Goal: Task Accomplishment & Management: Complete application form

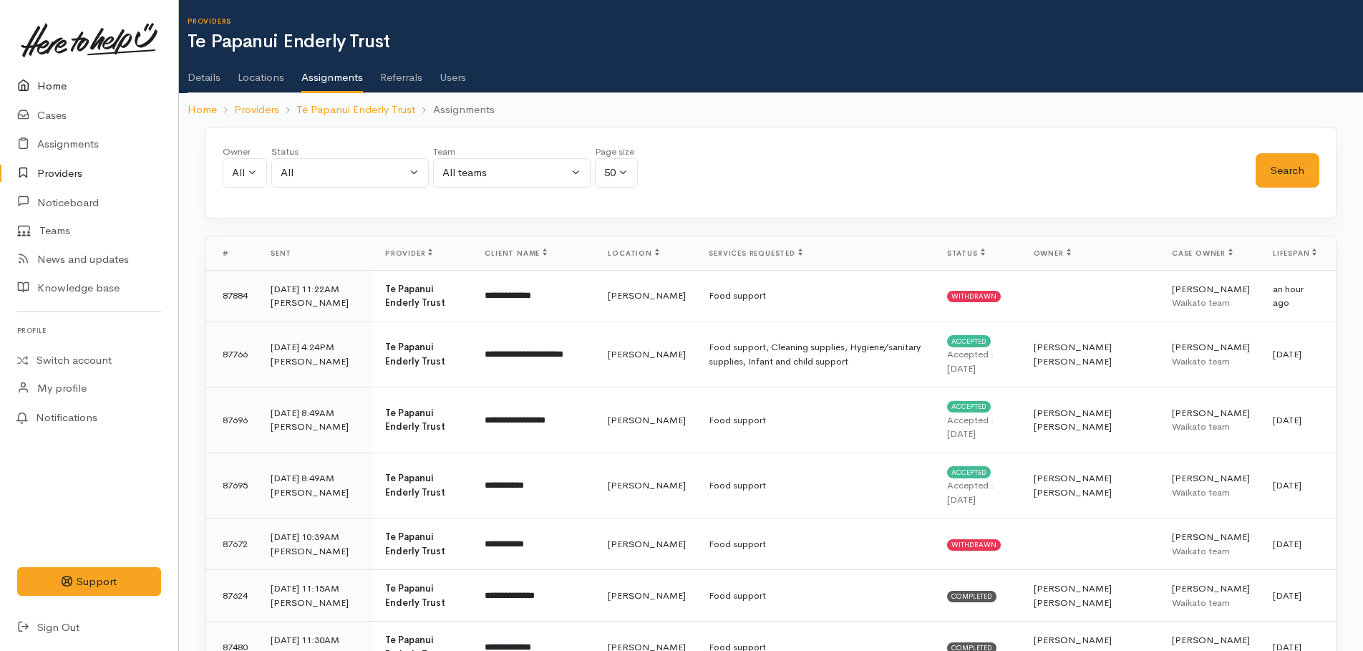
click at [57, 86] on link "Home" at bounding box center [89, 86] width 178 height 29
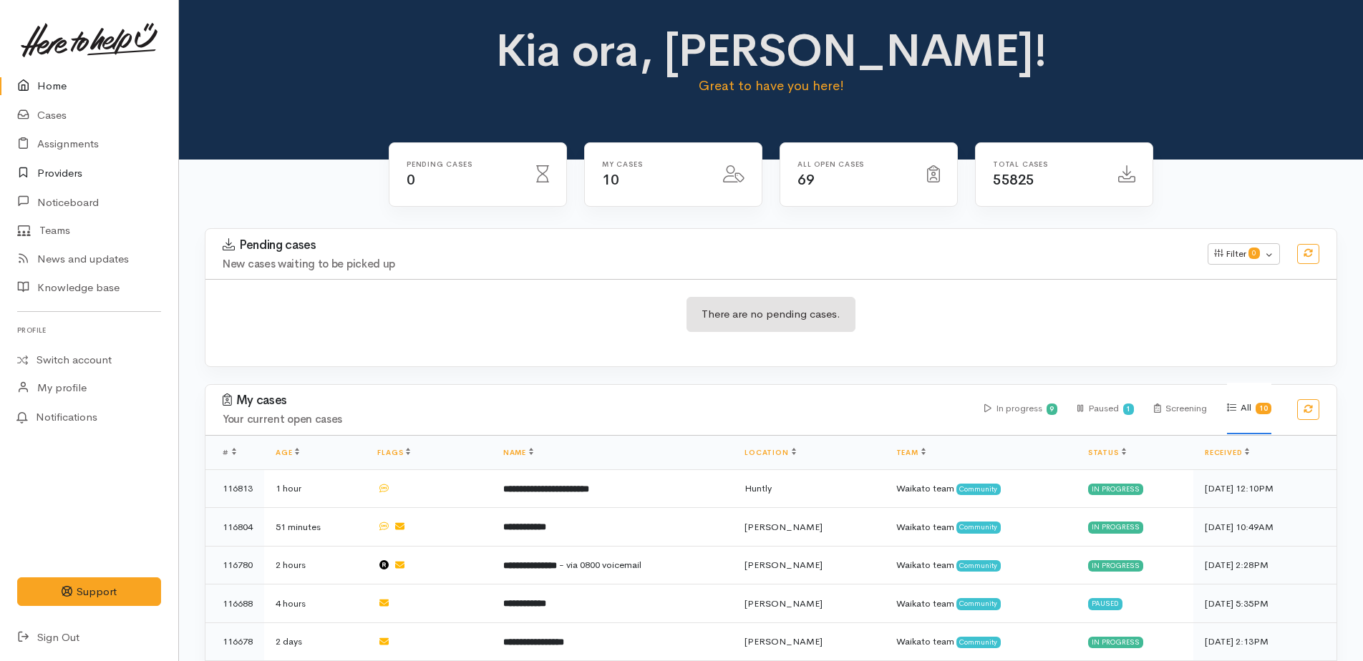
click at [60, 177] on link "Providers" at bounding box center [89, 173] width 178 height 29
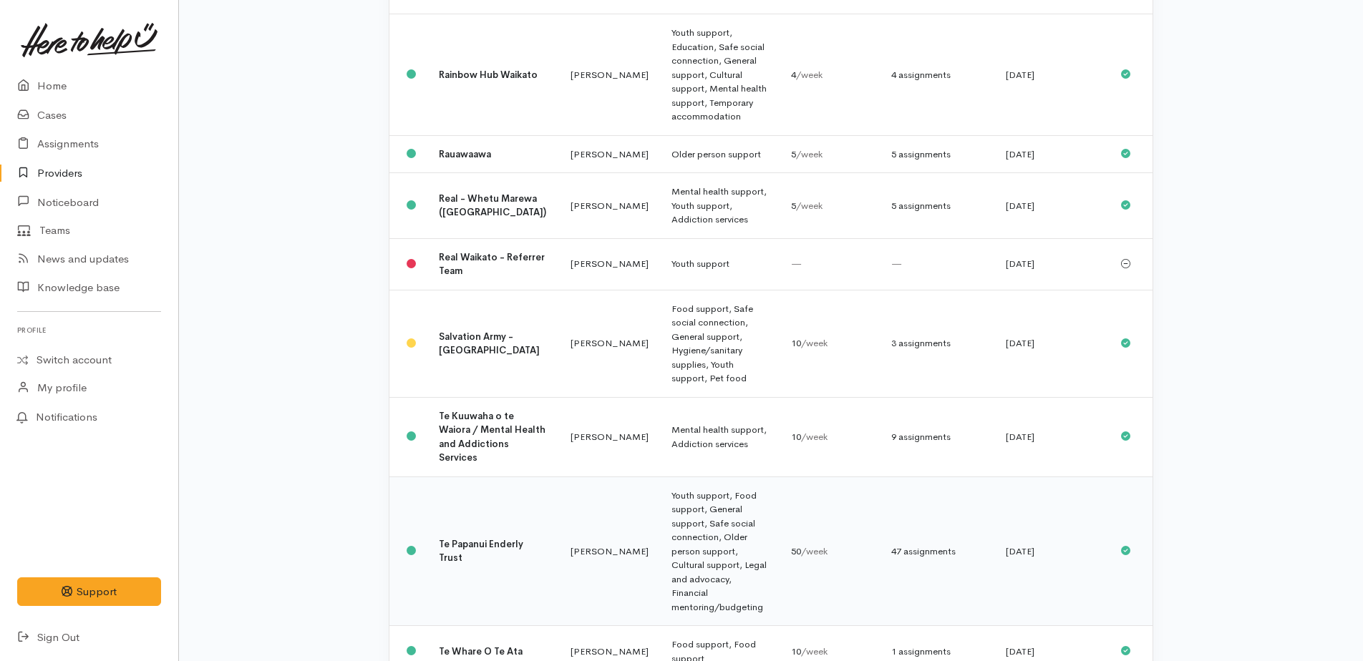
scroll to position [1145, 0]
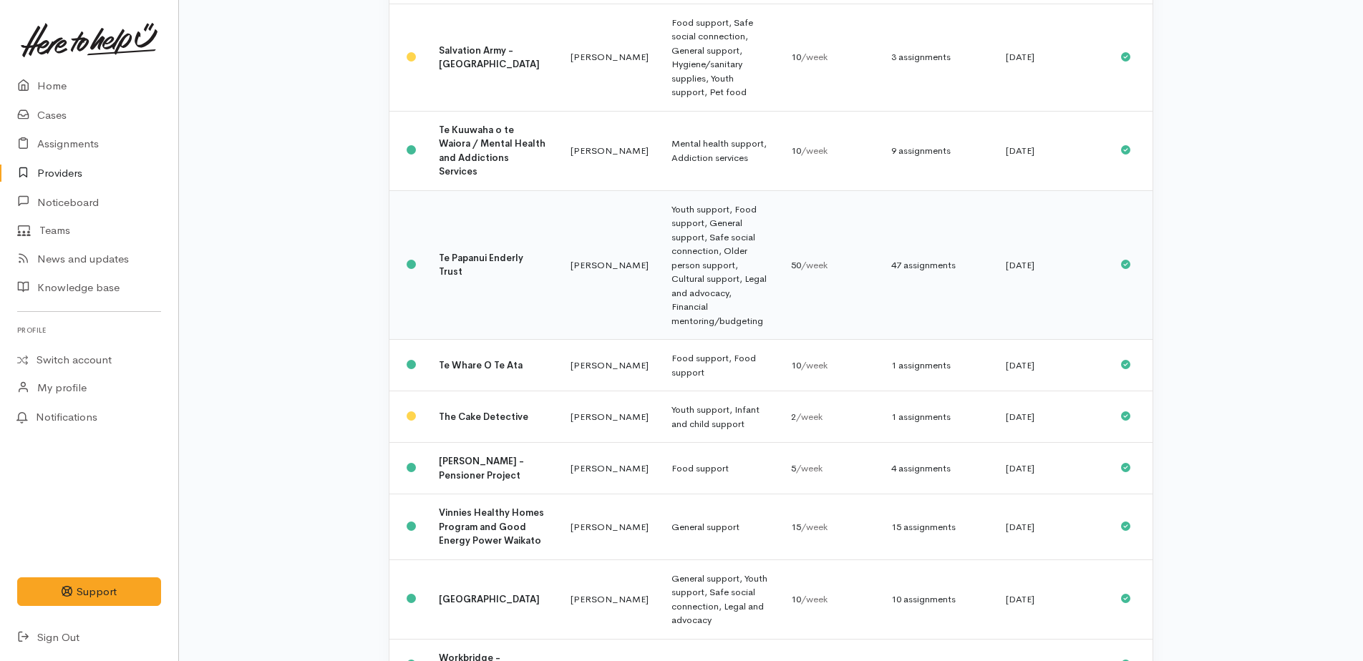
click at [454, 252] on b "Te Papanui Enderly Trust" at bounding box center [481, 265] width 84 height 26
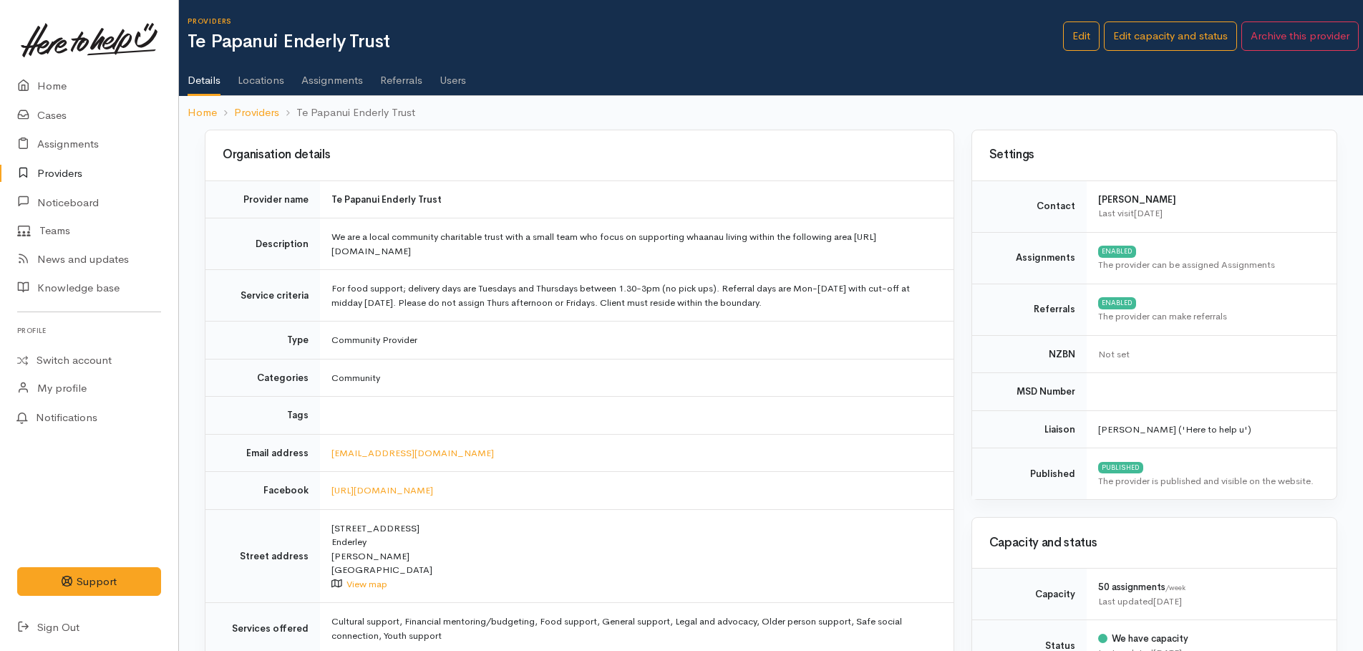
drag, startPoint x: 0, startPoint y: 0, endPoint x: 350, endPoint y: 77, distance: 358.4
click at [350, 77] on link "Assignments" at bounding box center [332, 75] width 62 height 40
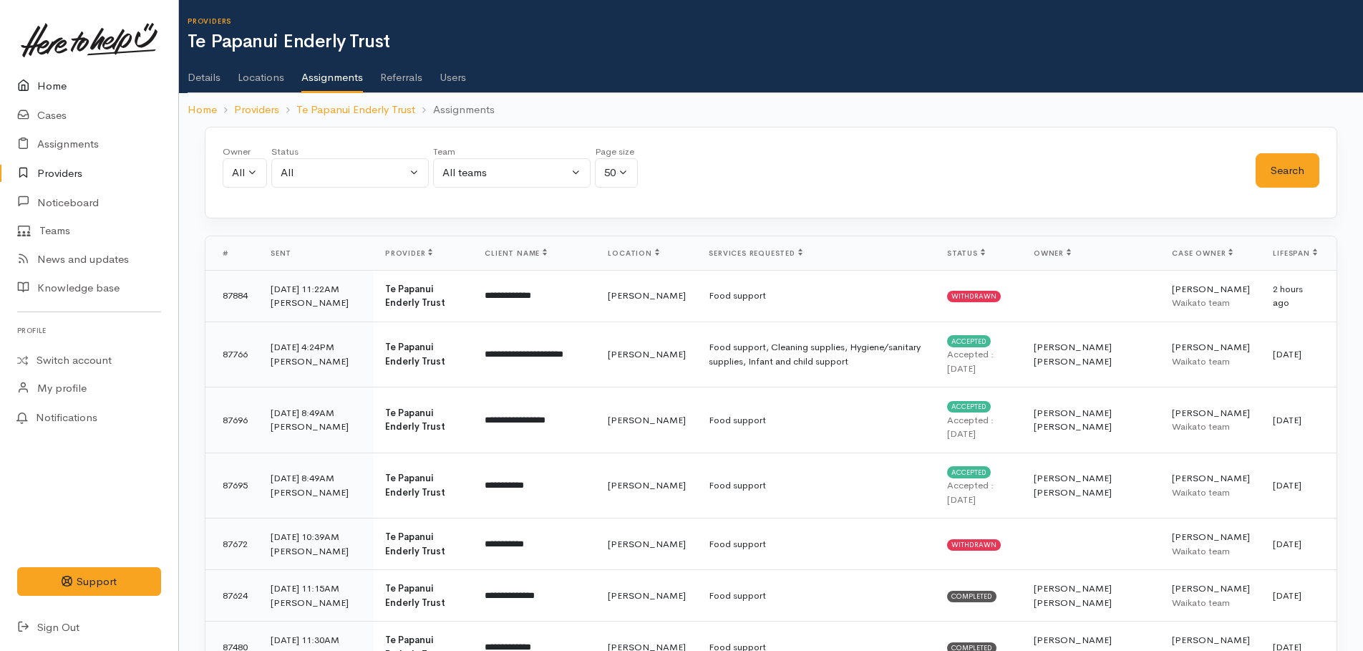
click at [62, 87] on link "Home" at bounding box center [89, 86] width 178 height 29
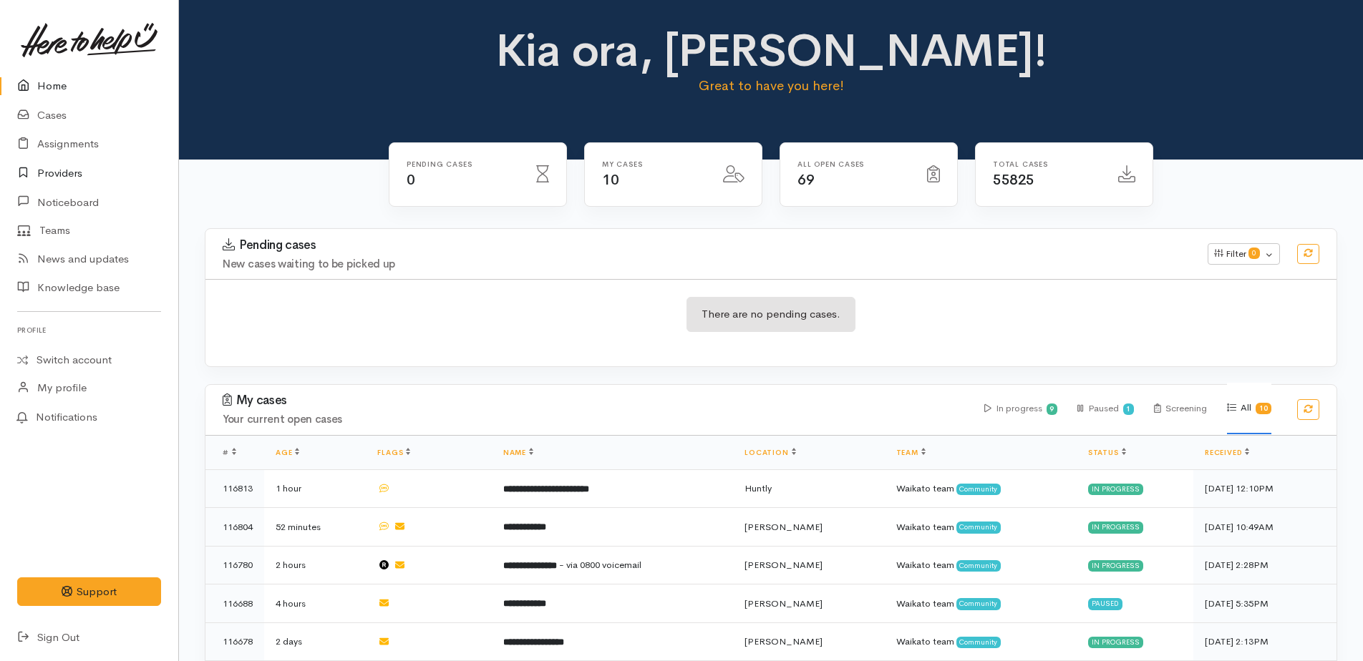
click at [69, 177] on link "Providers" at bounding box center [89, 173] width 178 height 29
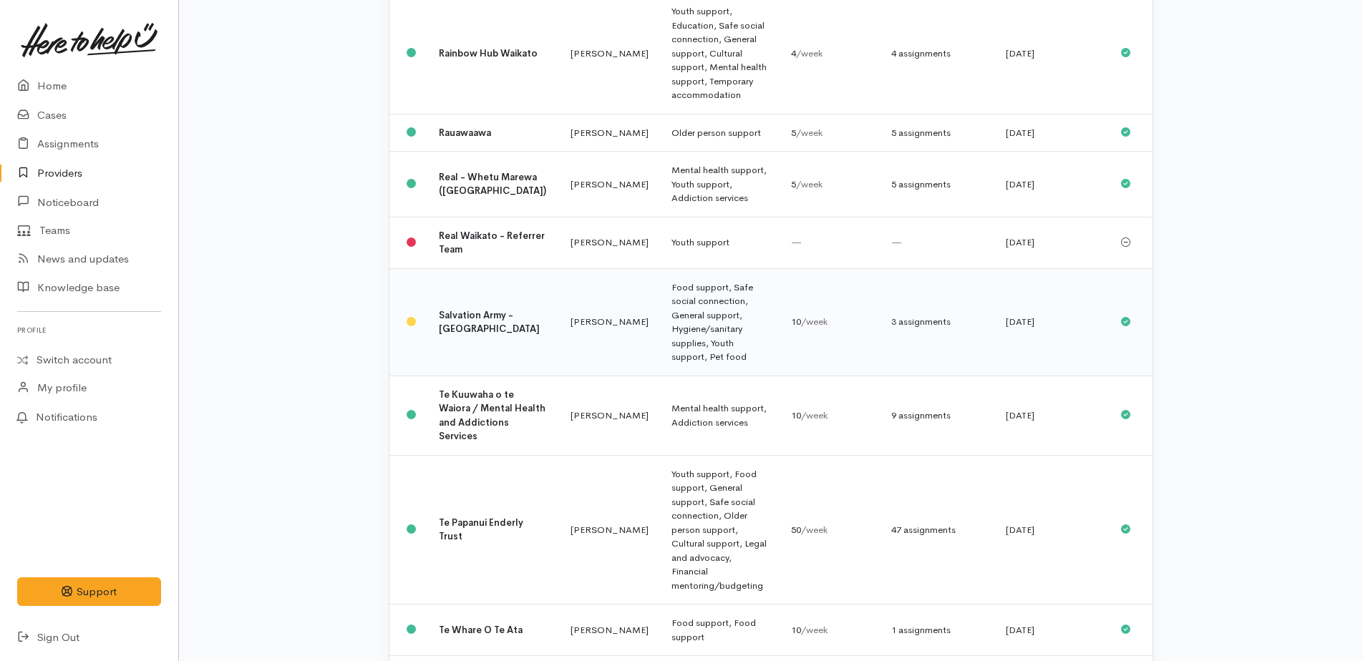
scroll to position [930, 0]
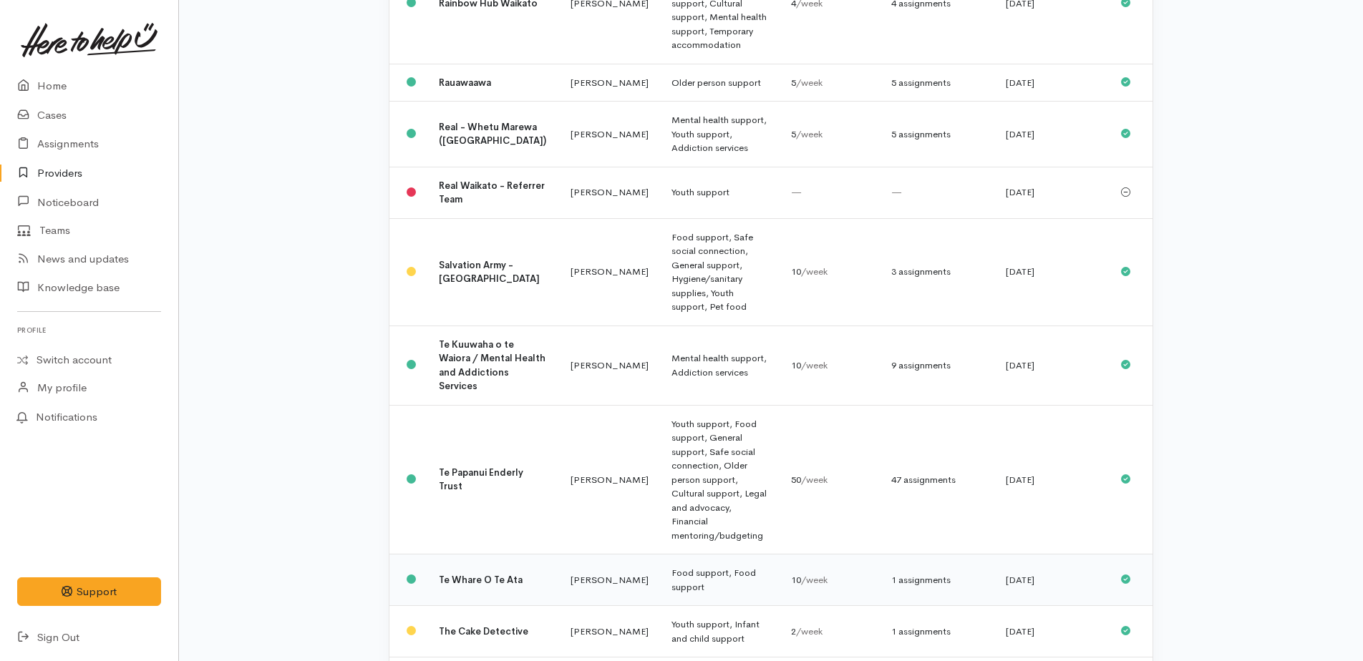
click at [472, 574] on b "Te Whare O Te Ata" at bounding box center [481, 580] width 84 height 12
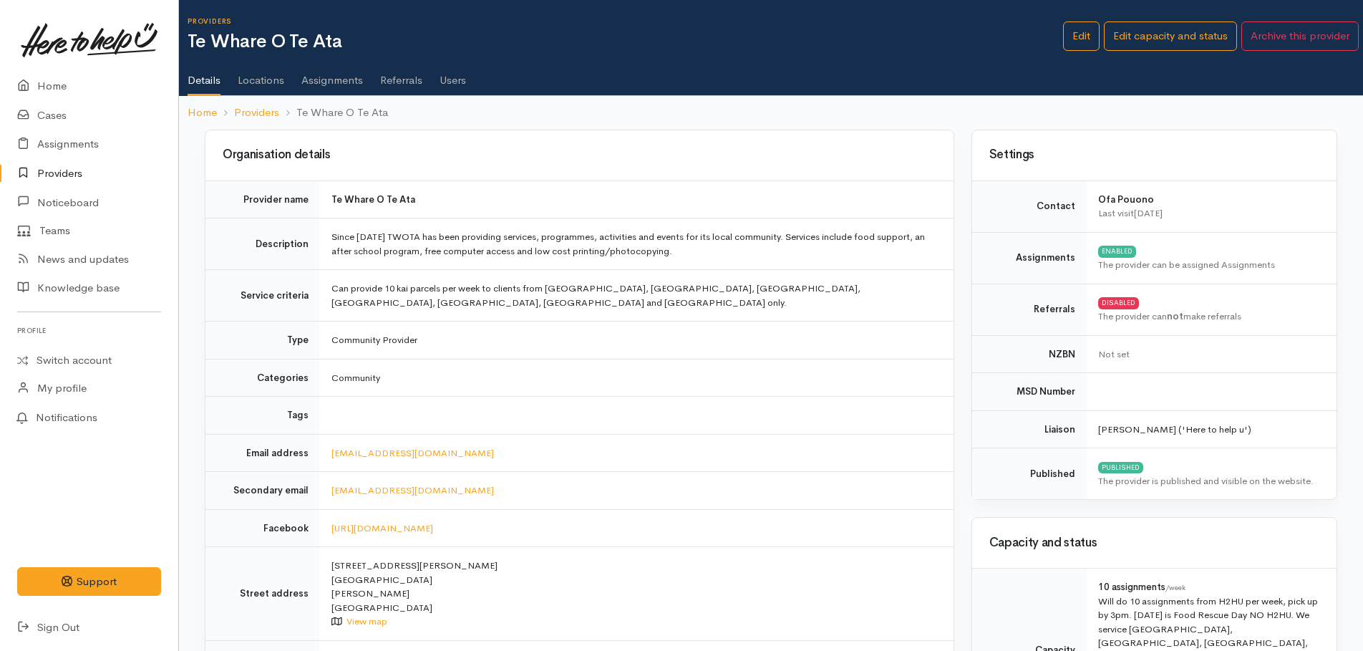
click at [340, 79] on link "Assignments" at bounding box center [332, 75] width 62 height 40
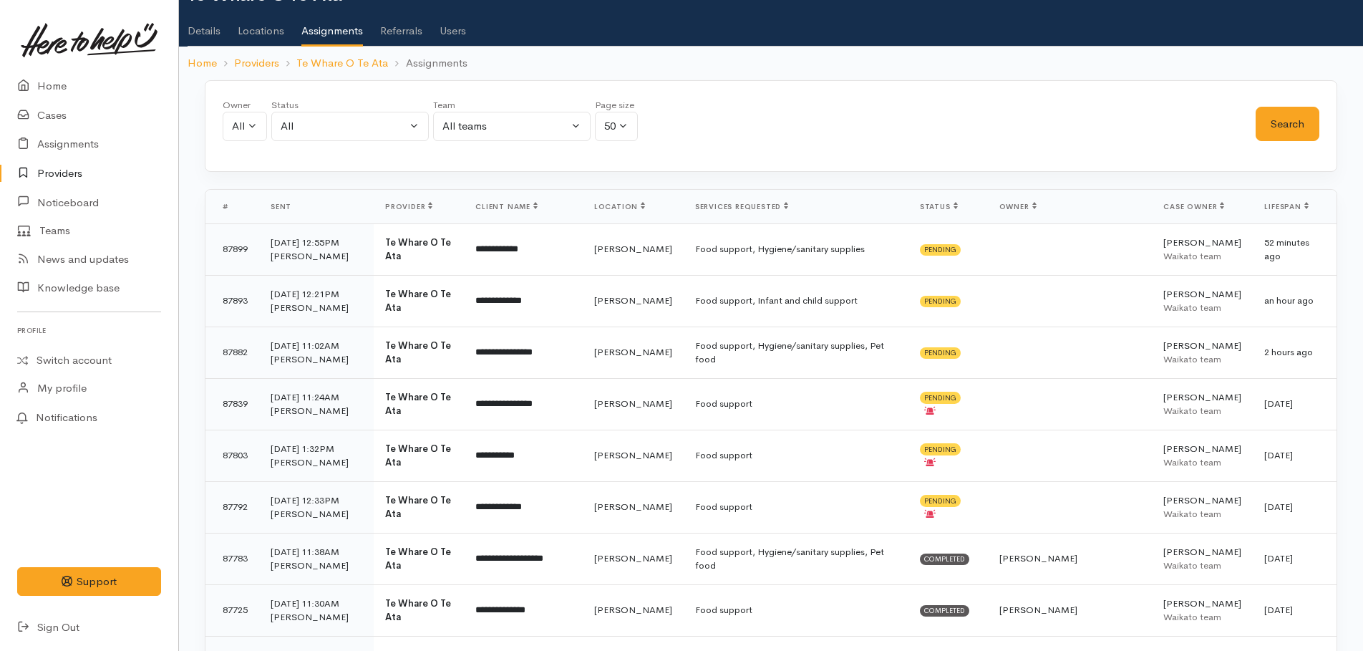
scroll to position [72, 0]
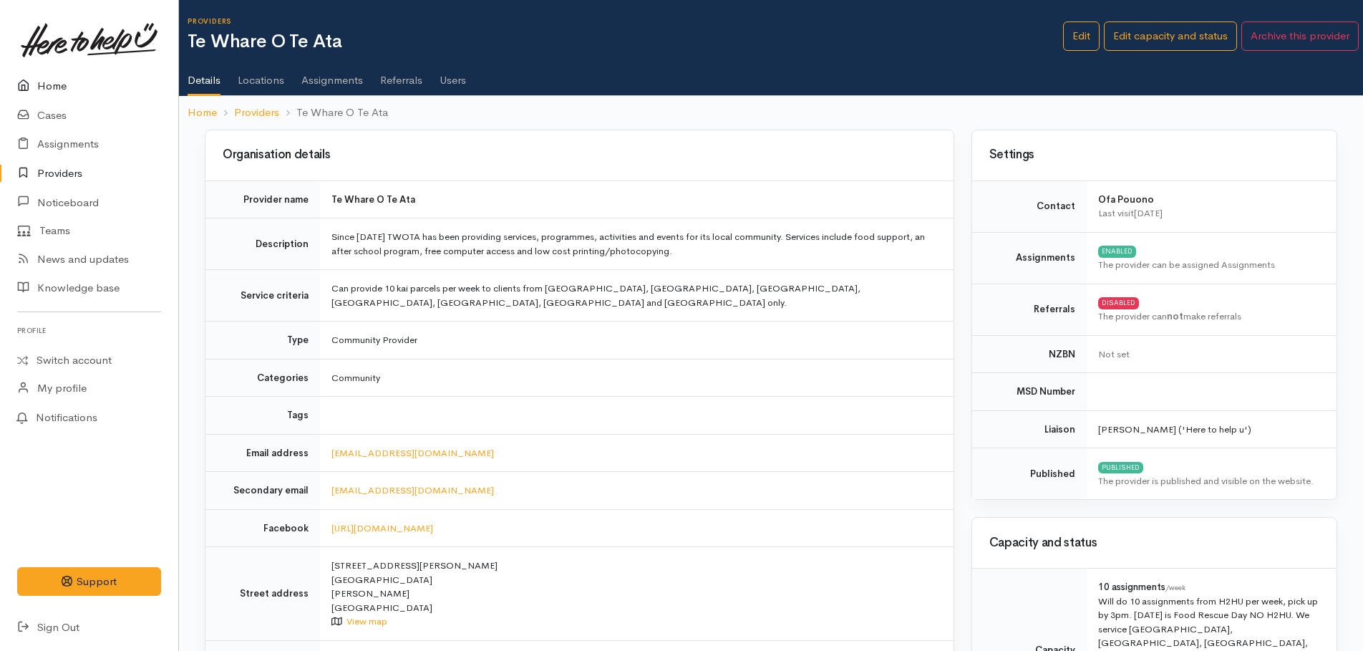
click at [56, 82] on link "Home" at bounding box center [89, 86] width 178 height 29
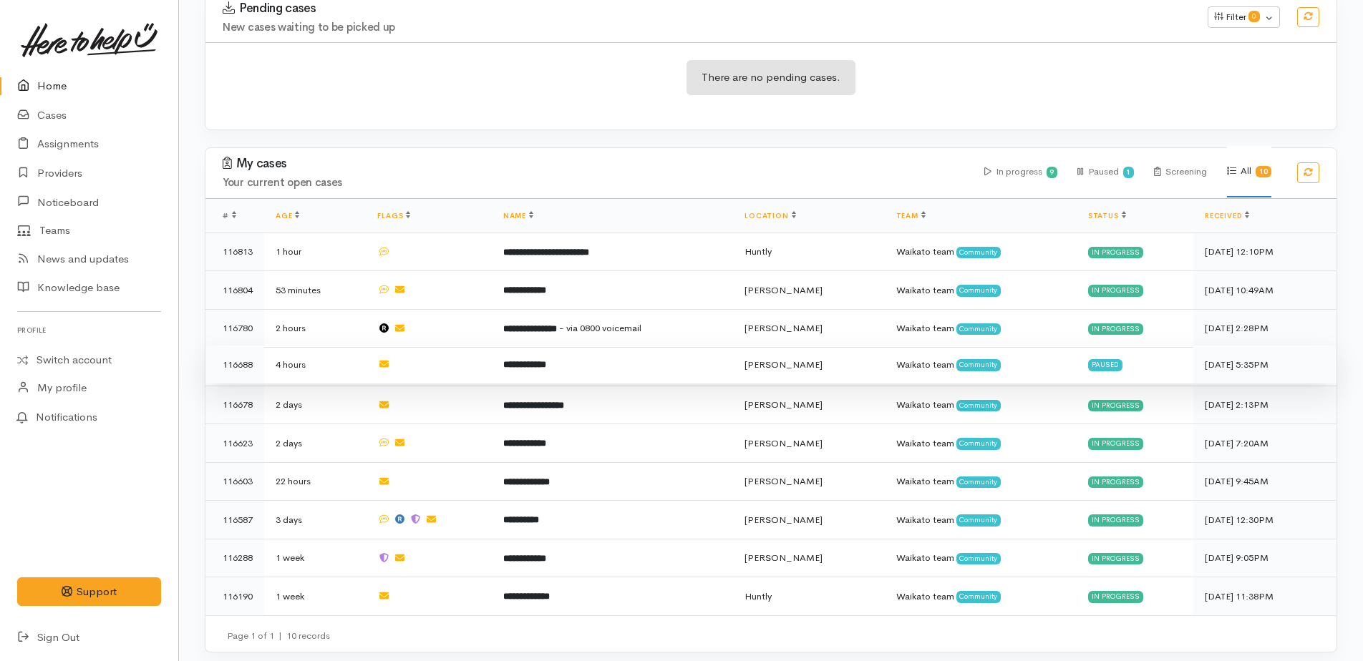
scroll to position [238, 0]
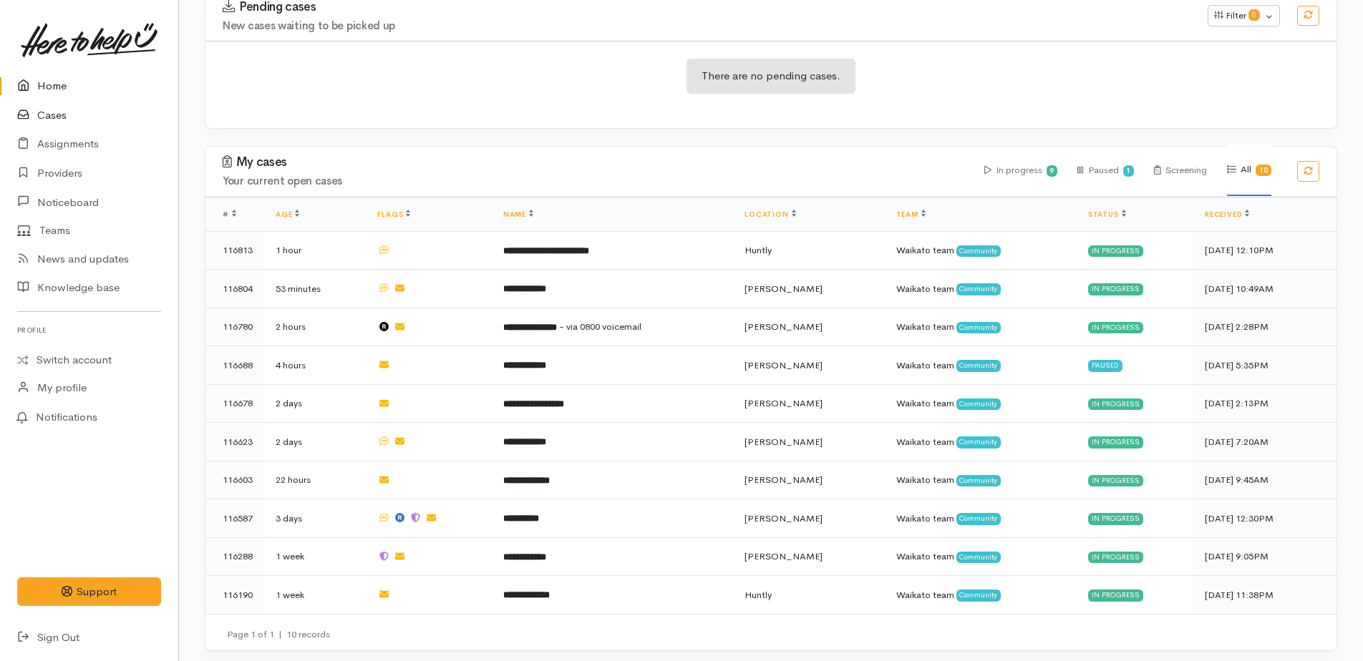
click at [51, 112] on link "Cases" at bounding box center [89, 115] width 178 height 29
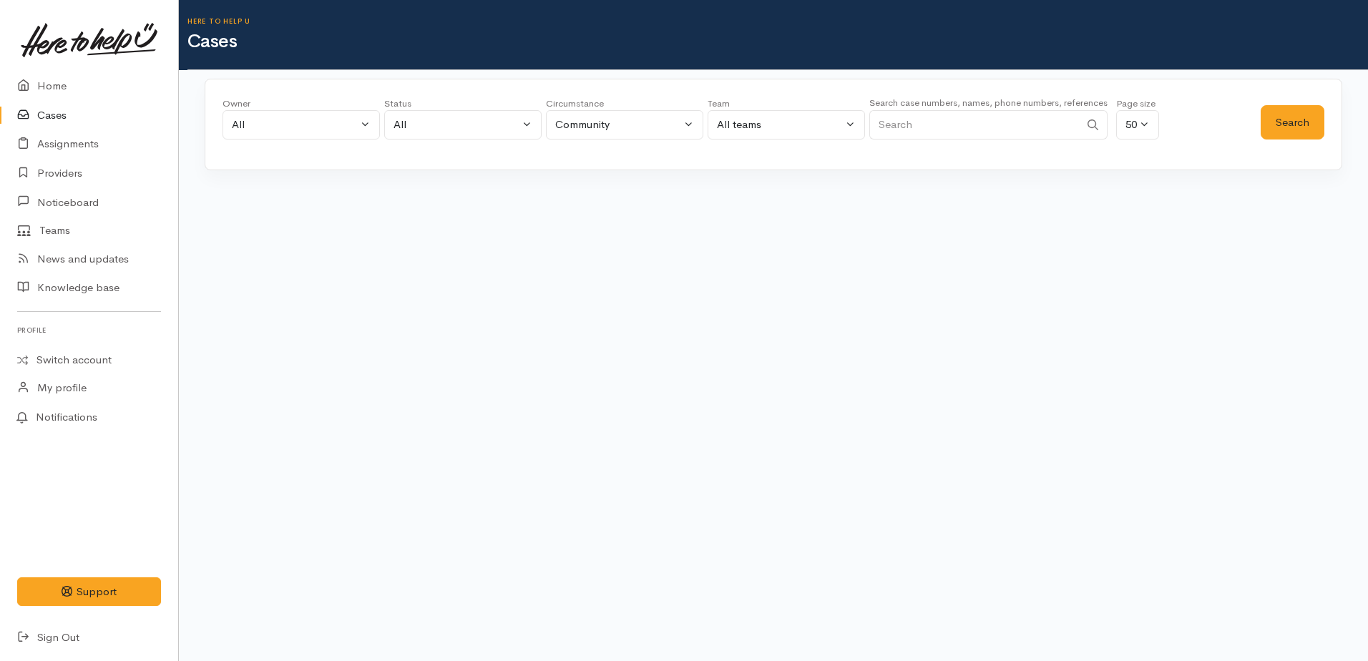
paste input "64274116484"
drag, startPoint x: 1288, startPoint y: 131, endPoint x: 1245, endPoint y: 135, distance: 43.2
click at [1288, 130] on button "Search" at bounding box center [1293, 122] width 64 height 35
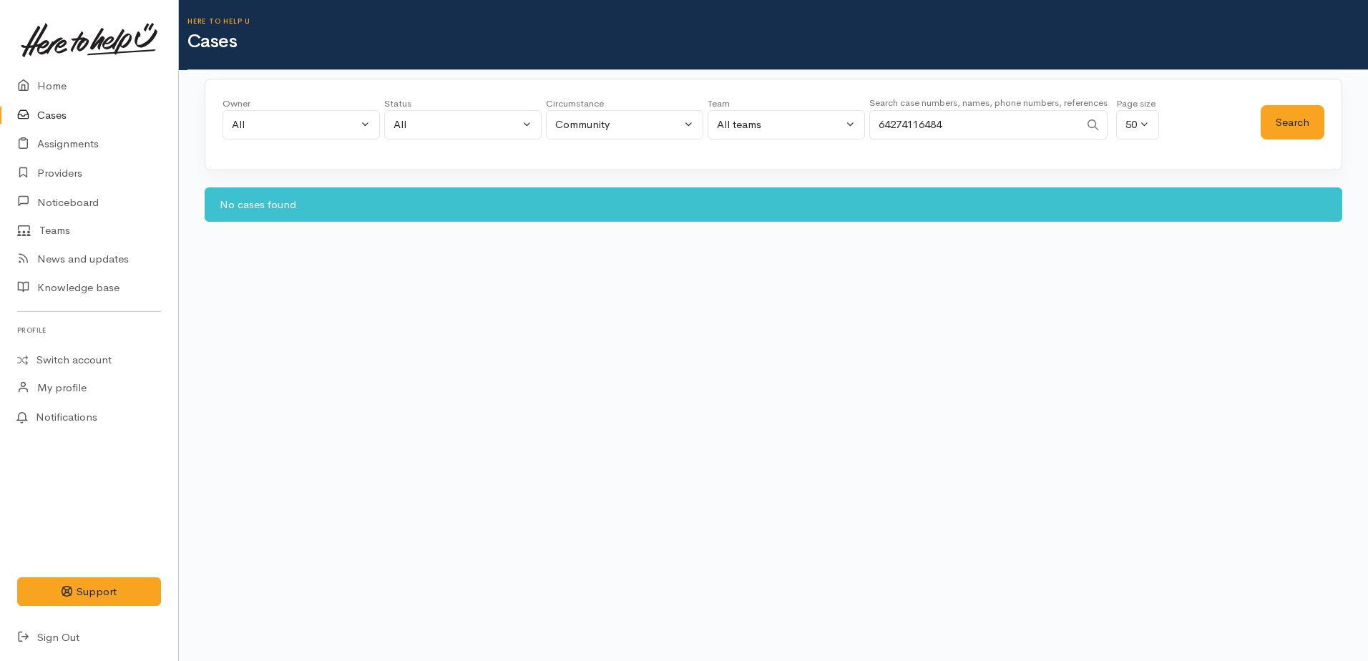
click at [891, 125] on input "64274116484" at bounding box center [975, 124] width 210 height 29
type input "0274116484"
click at [1297, 127] on button "Search" at bounding box center [1293, 122] width 64 height 35
click at [1298, 127] on button "Search" at bounding box center [1293, 122] width 64 height 35
click at [46, 81] on link "Home" at bounding box center [89, 86] width 178 height 29
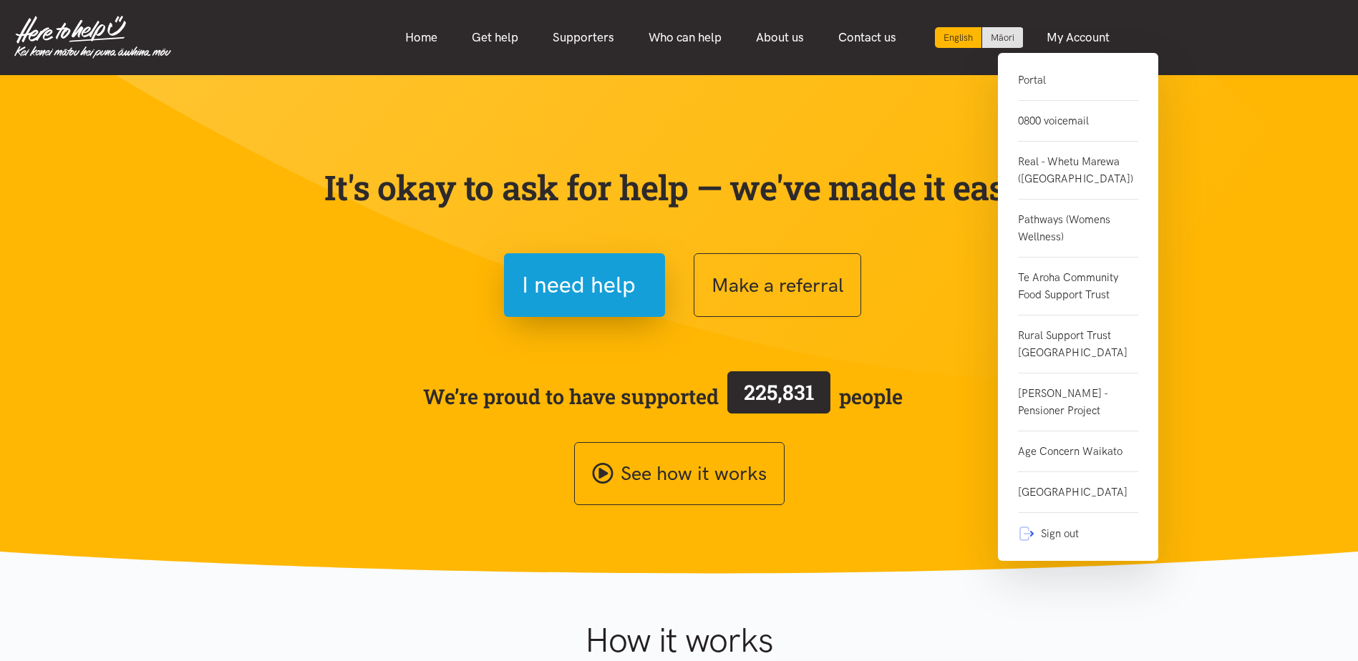
click at [1057, 122] on link "0800 voicemail" at bounding box center [1078, 121] width 120 height 41
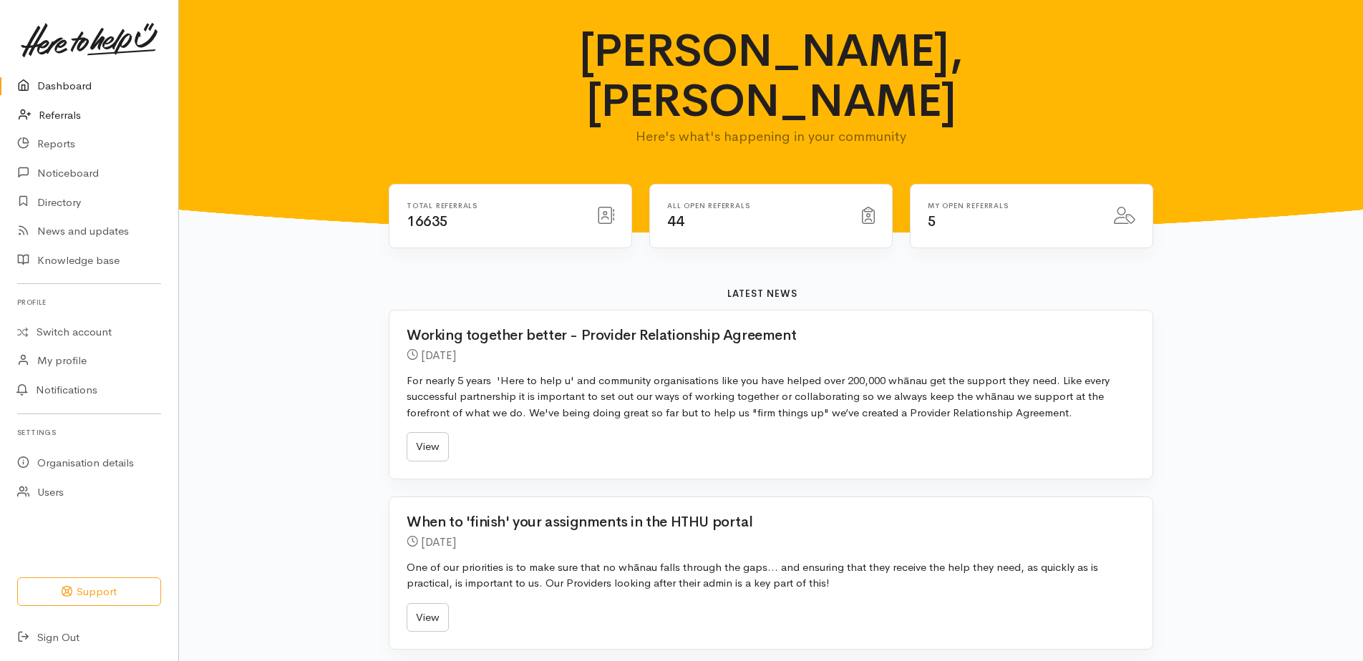
click at [67, 114] on link "Referrals" at bounding box center [89, 115] width 178 height 29
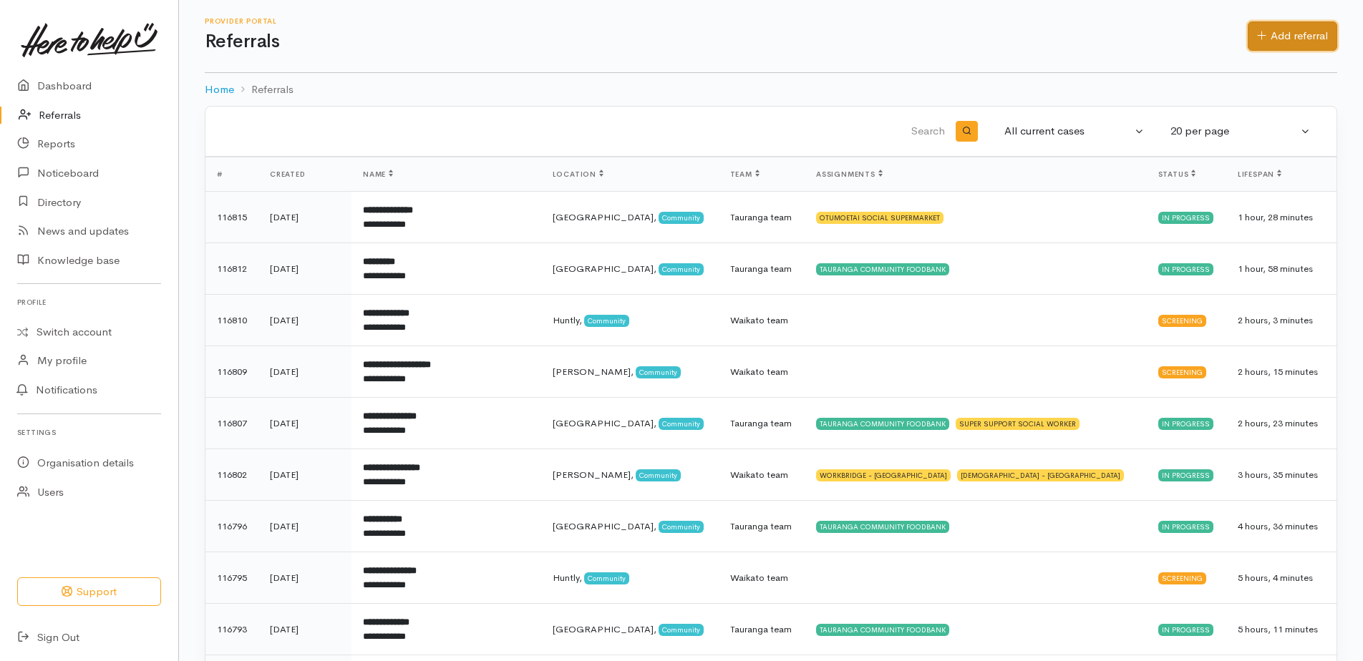
click at [1293, 35] on link "Add referral" at bounding box center [1291, 35] width 89 height 29
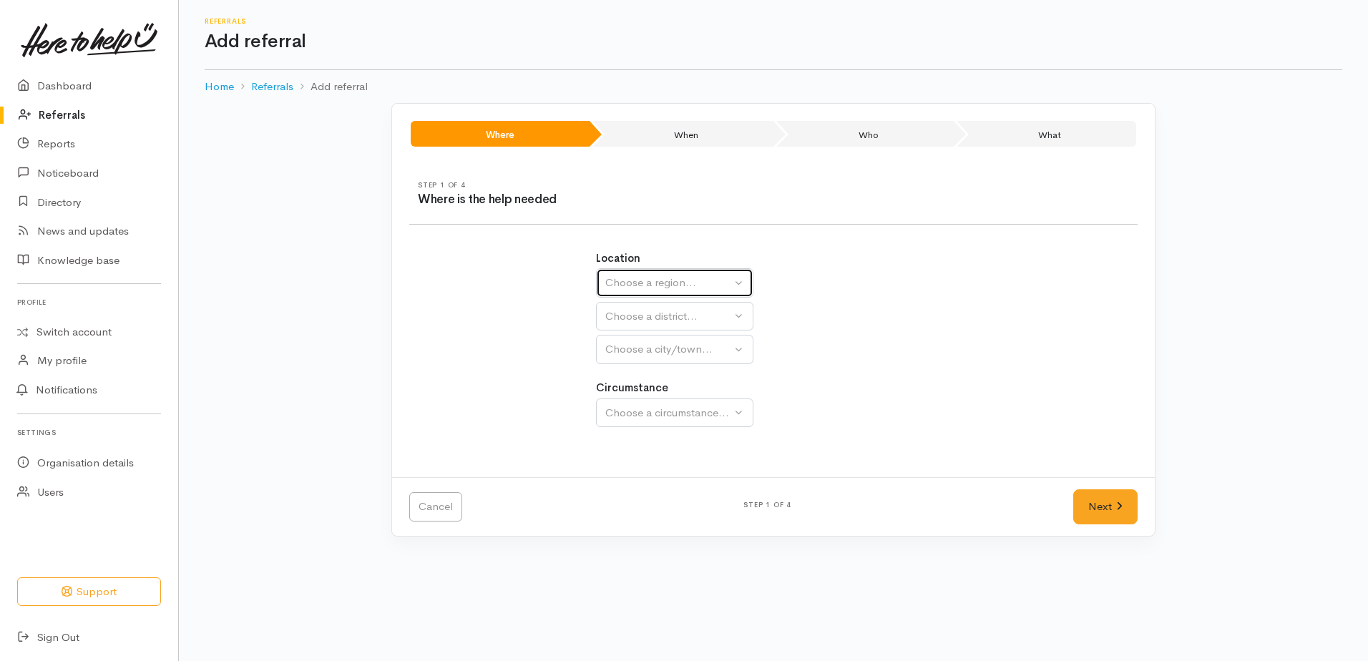
click at [628, 281] on div "Choose a region..." at bounding box center [668, 283] width 126 height 16
drag, startPoint x: 628, startPoint y: 369, endPoint x: 620, endPoint y: 341, distance: 29.7
click at [627, 369] on span "Waikato" at bounding box center [670, 373] width 113 height 16
select select "3"
select select
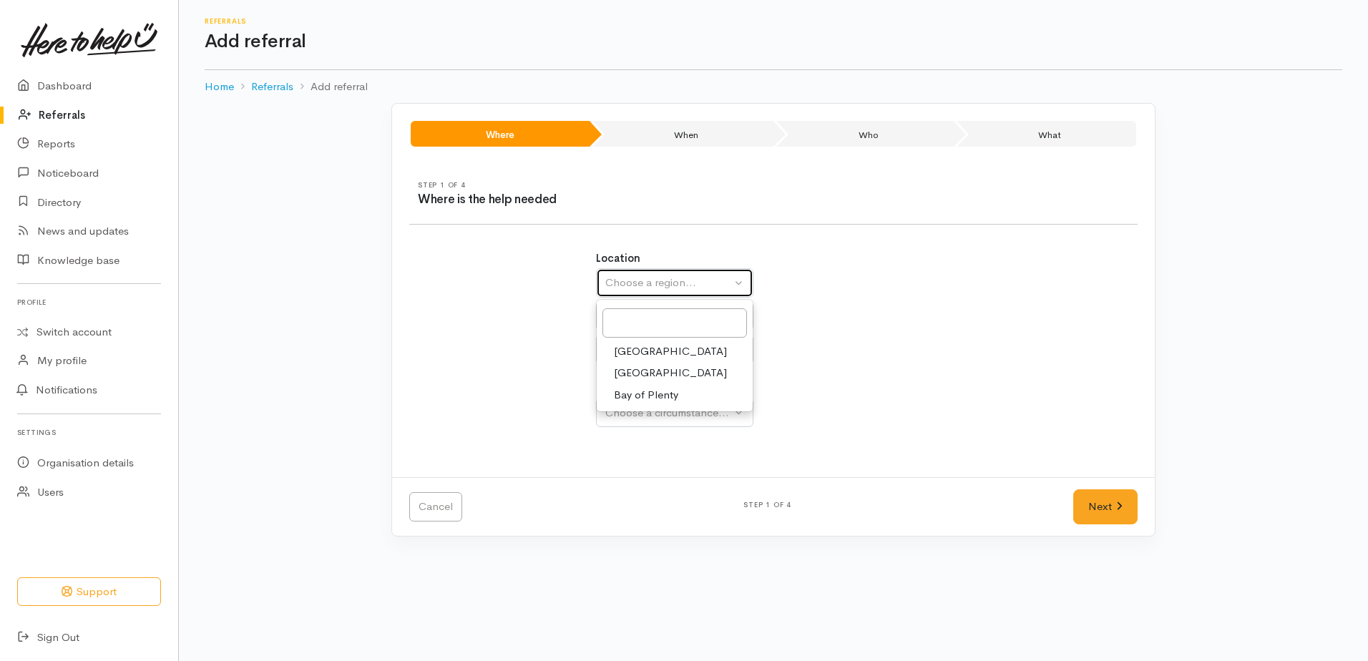
select select
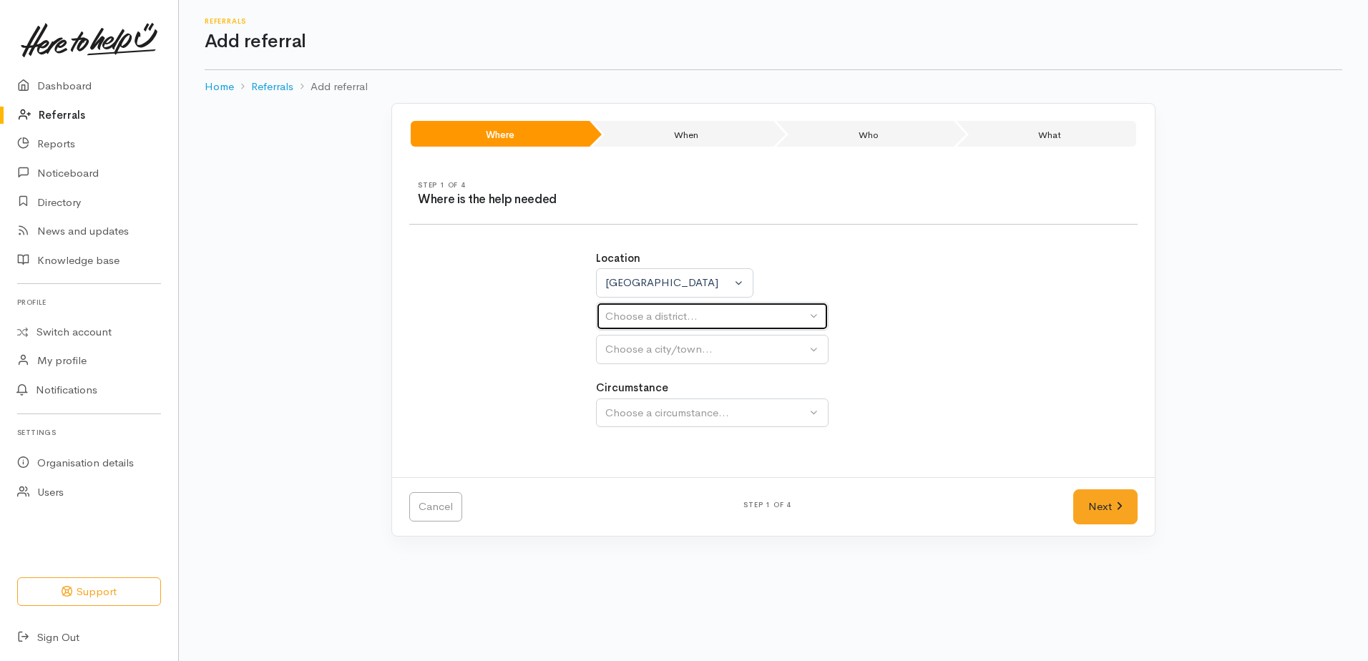
click at [620, 325] on button "Choose a district..." at bounding box center [712, 316] width 233 height 29
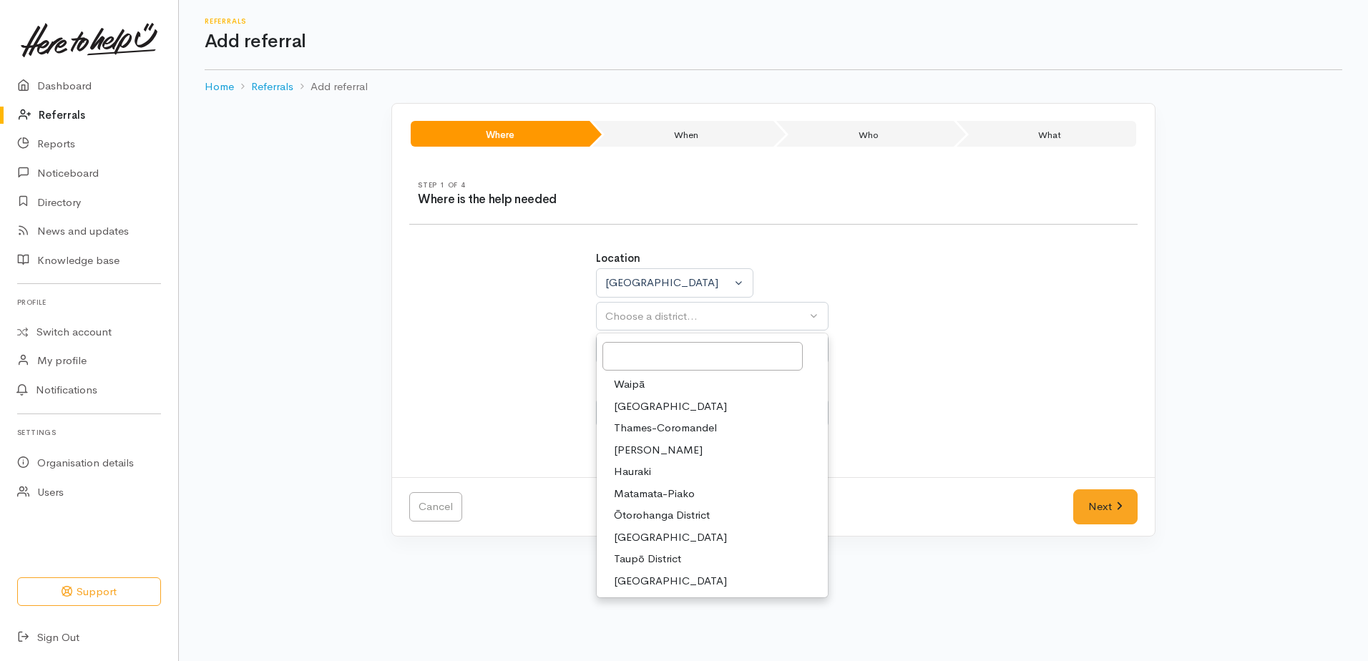
drag, startPoint x: 634, startPoint y: 561, endPoint x: 630, endPoint y: 484, distance: 77.4
click at [633, 558] on span "Taupō District" at bounding box center [647, 559] width 67 height 16
select select "14"
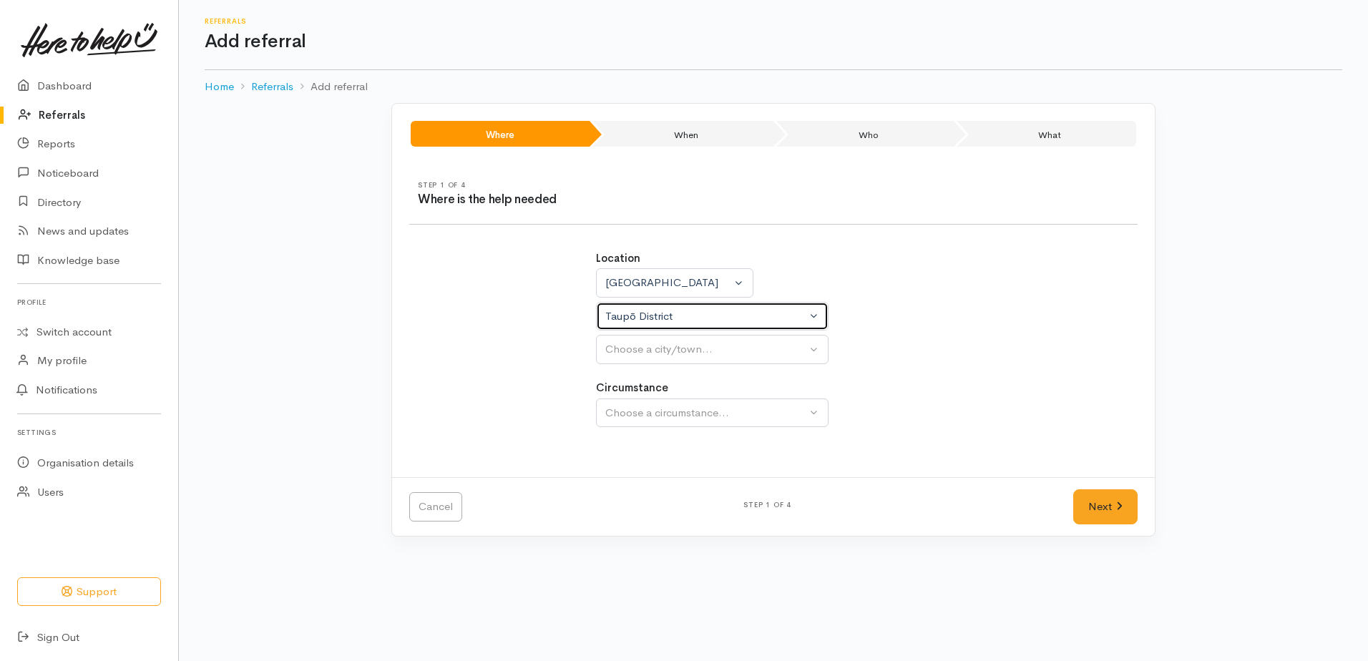
select select
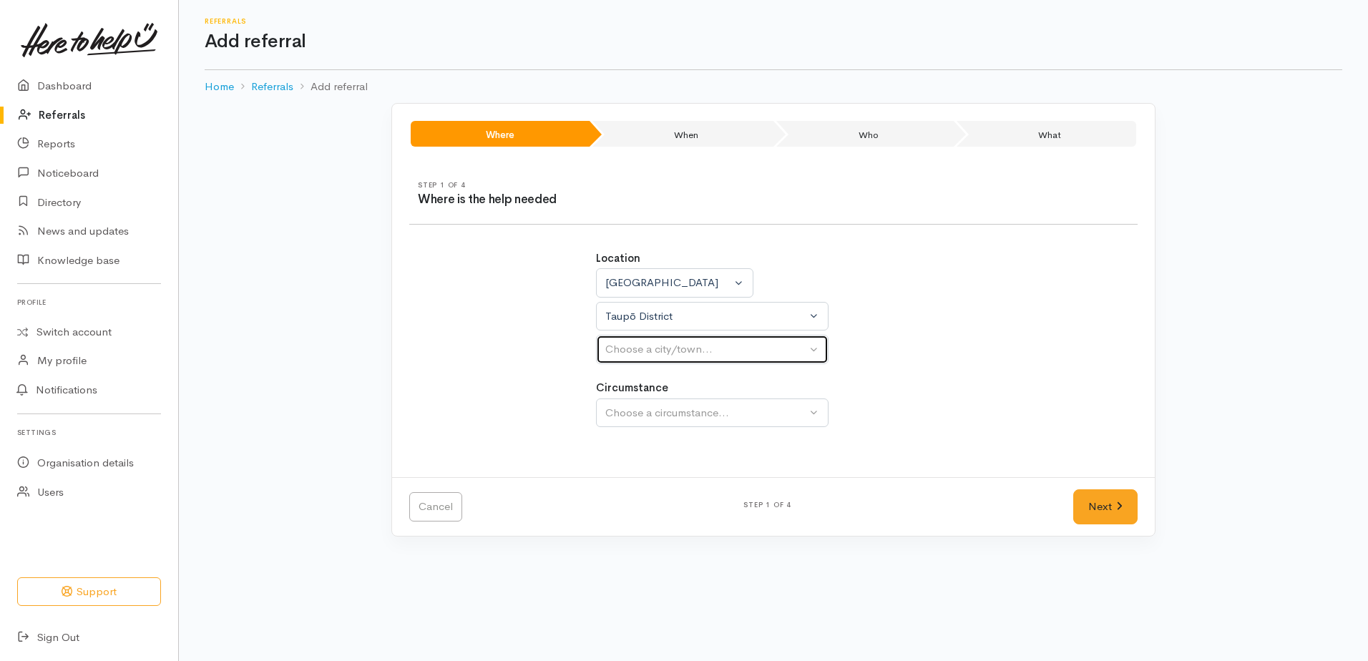
click at [629, 349] on div "Choose a city/town..." at bounding box center [705, 349] width 201 height 16
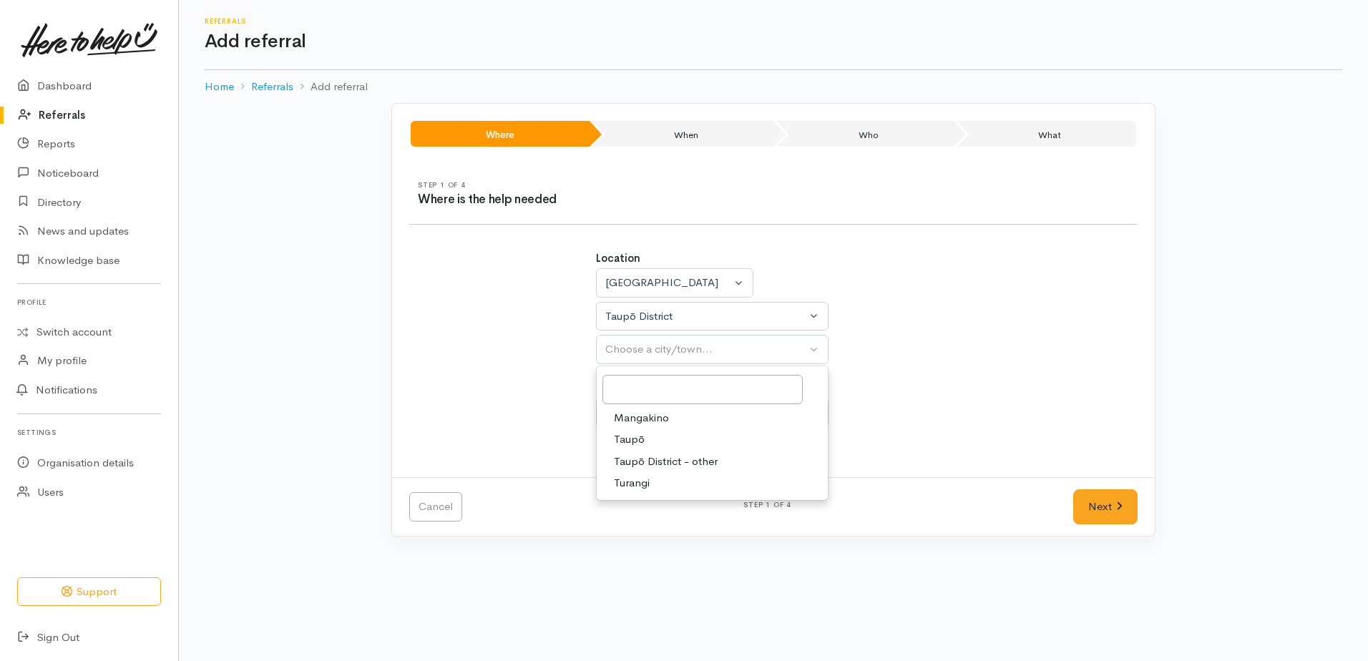
click at [631, 440] on span "Taupō" at bounding box center [629, 440] width 31 height 16
select select "183"
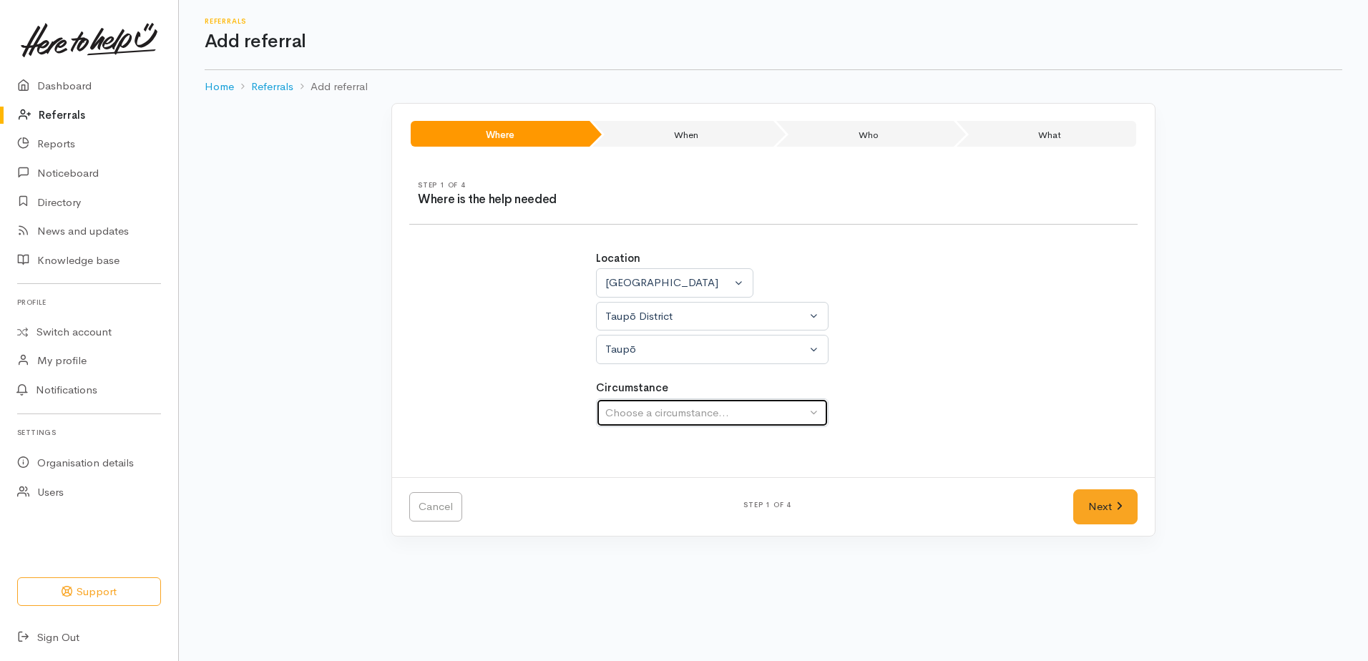
click at [633, 419] on div "Choose a circumstance..." at bounding box center [705, 413] width 201 height 16
click at [636, 412] on div "Choose a circumstance..." at bounding box center [705, 413] width 201 height 16
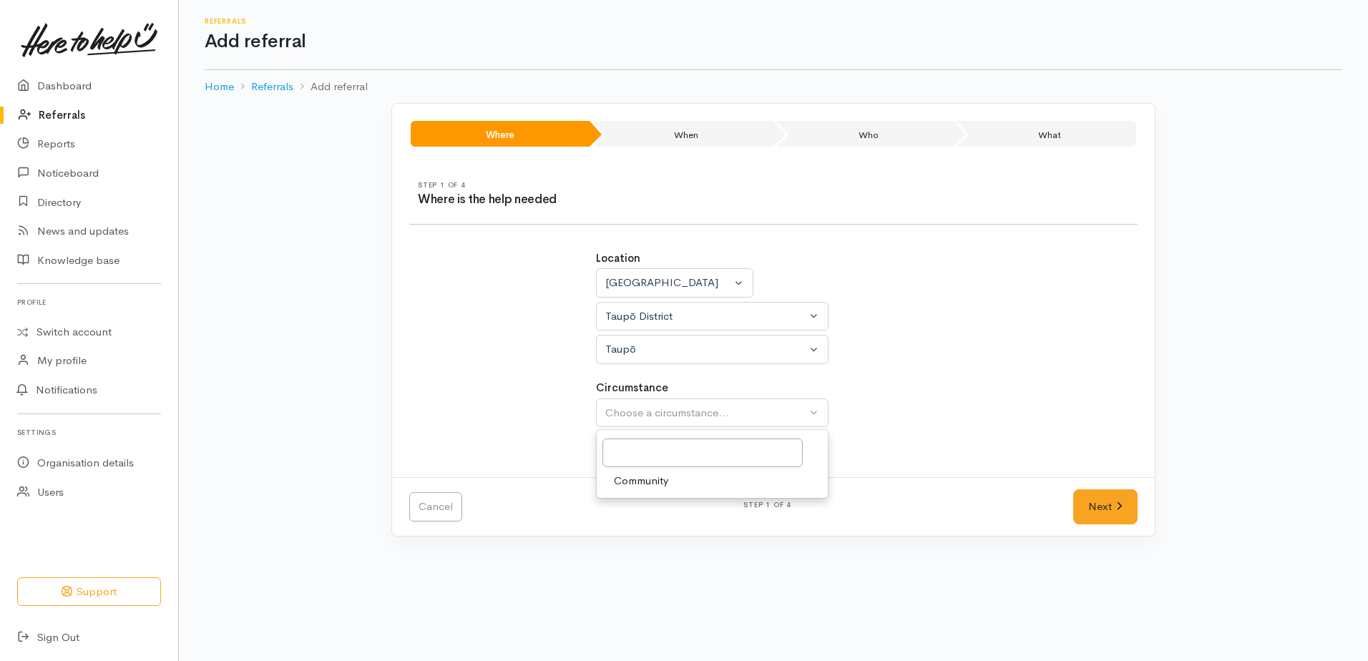
click at [640, 481] on span "Community" at bounding box center [641, 481] width 54 height 16
select select "2"
click at [1090, 515] on link "Next" at bounding box center [1106, 507] width 64 height 35
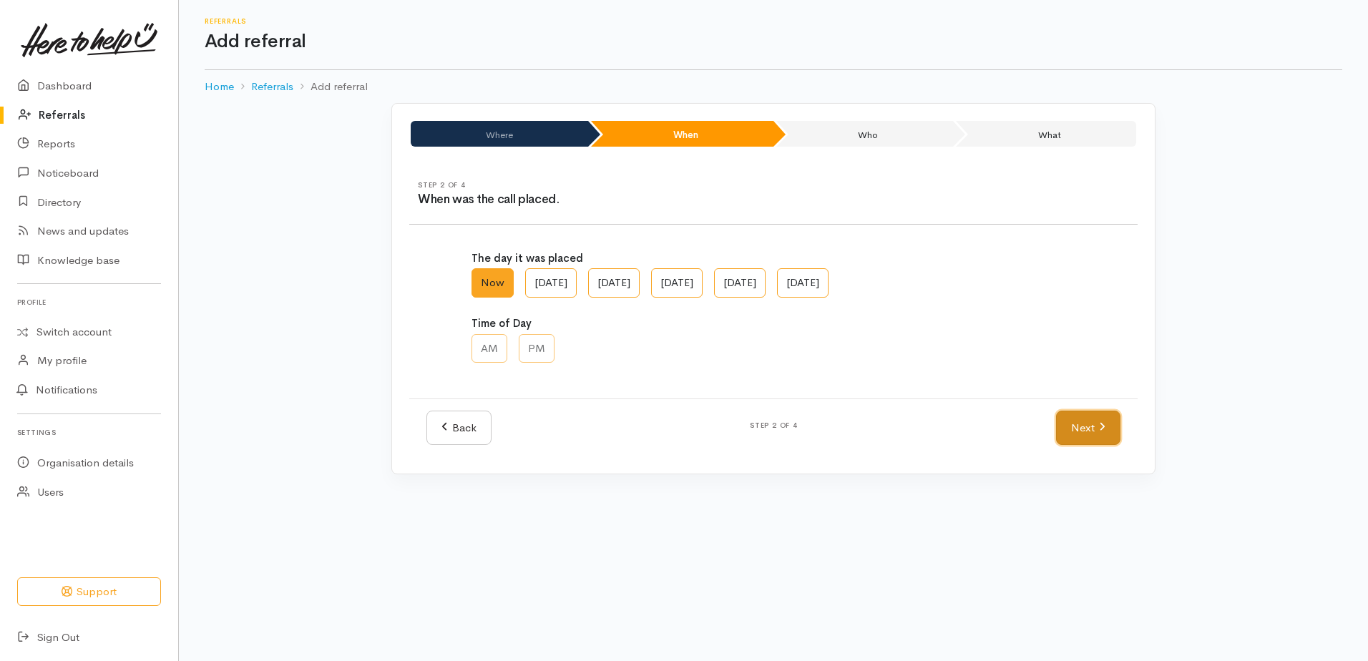
click at [1081, 434] on link "Next" at bounding box center [1088, 428] width 64 height 35
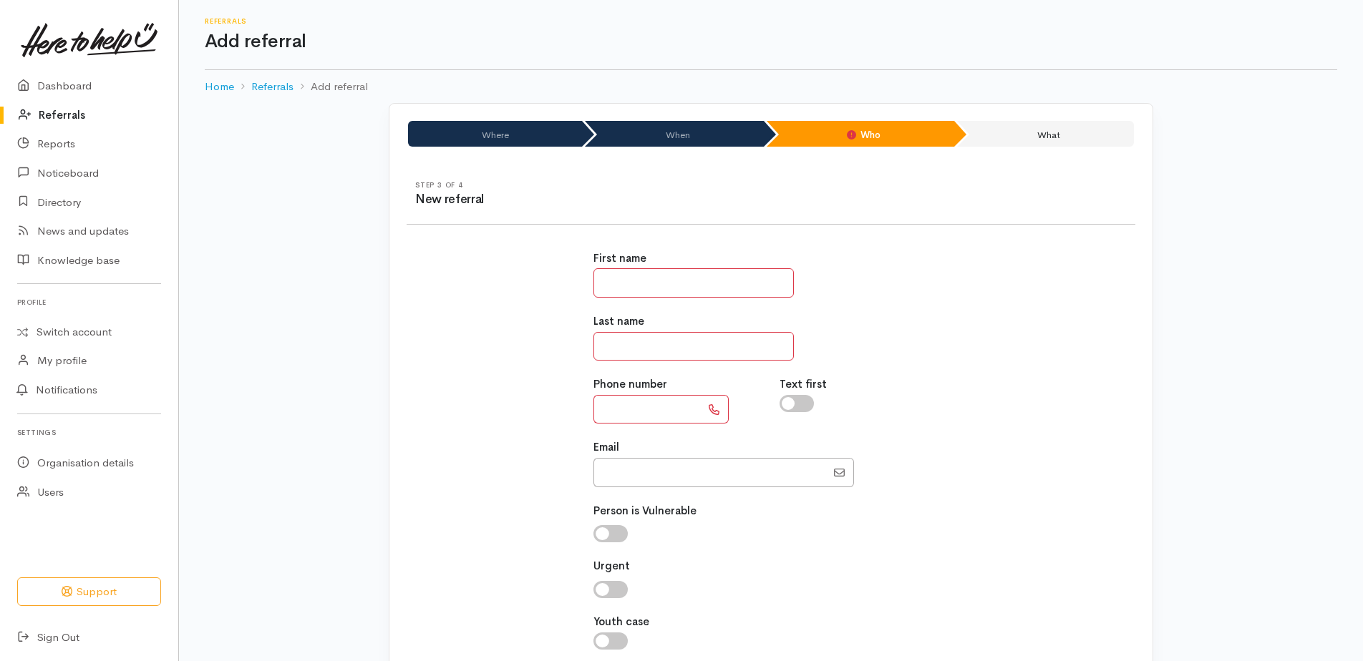
click at [622, 275] on input "text" at bounding box center [693, 282] width 200 height 29
type input "***"
click at [651, 339] on input "text" at bounding box center [693, 346] width 200 height 29
type input "******"
paste input "**********"
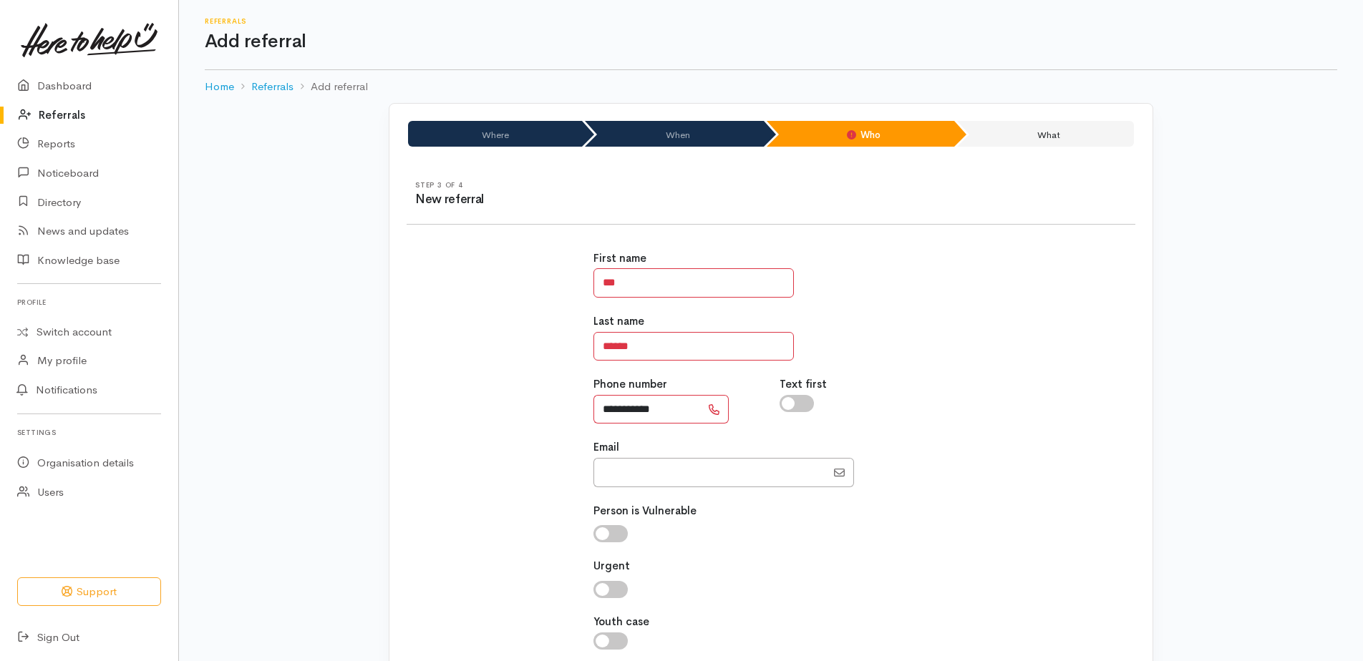
click at [616, 404] on input "**********" at bounding box center [646, 409] width 107 height 29
type input "**********"
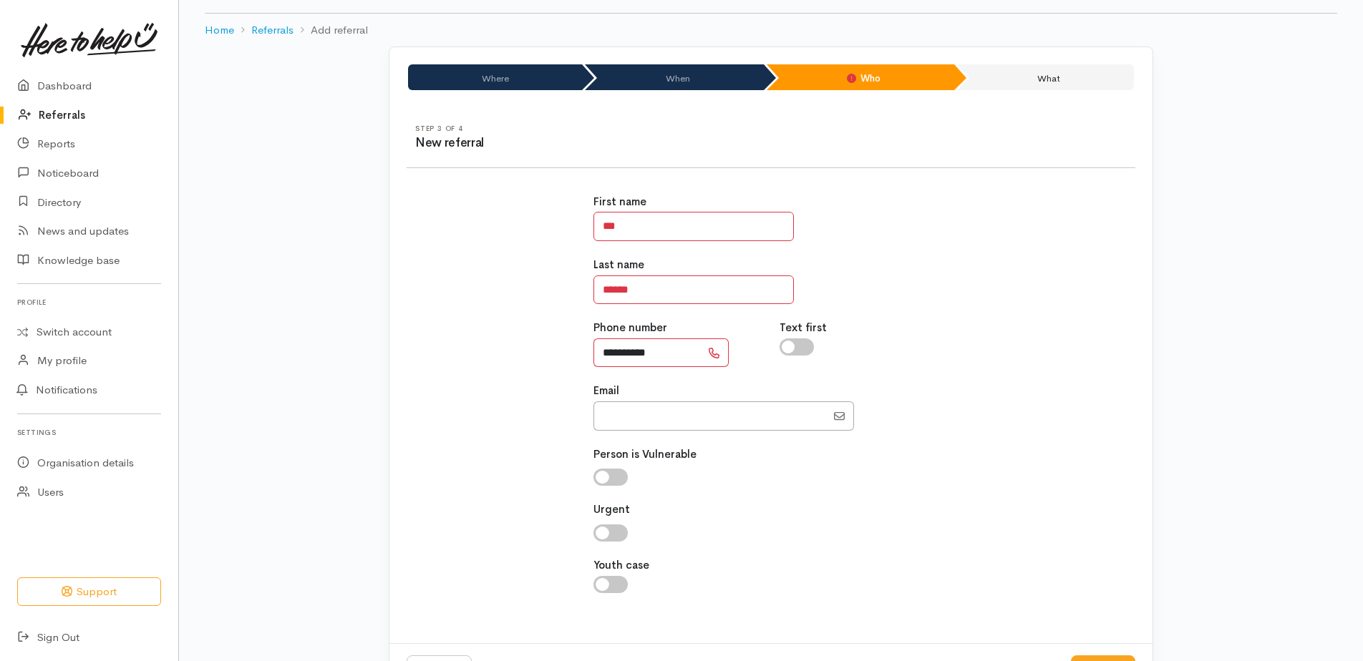
scroll to position [115, 0]
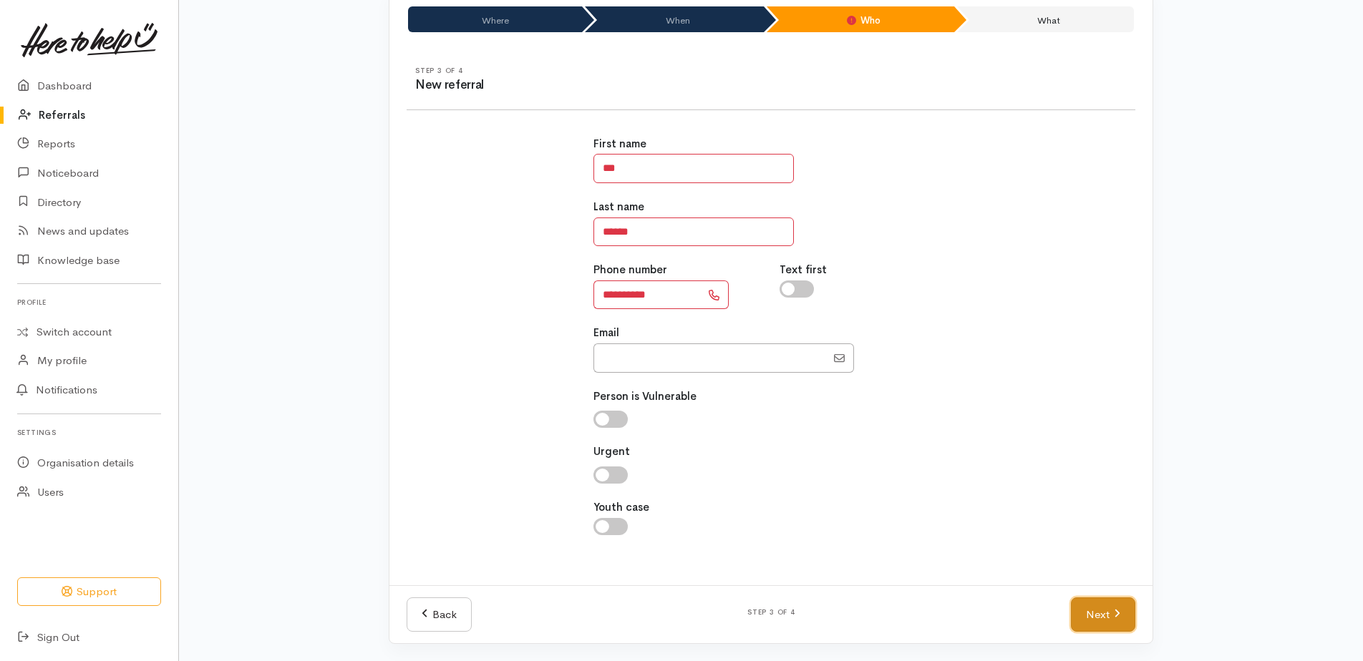
drag, startPoint x: 1096, startPoint y: 607, endPoint x: 1023, endPoint y: 507, distance: 123.4
click at [1096, 605] on link "Next" at bounding box center [1103, 615] width 64 height 35
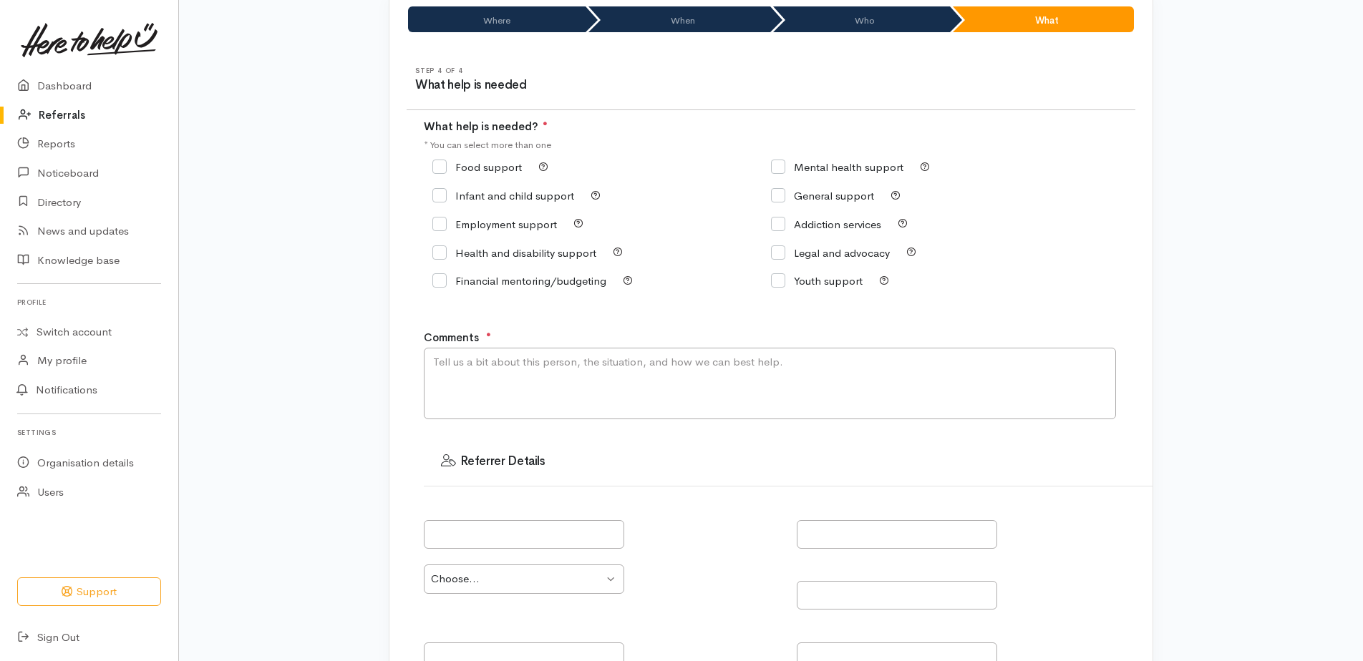
click at [437, 167] on input "Food support" at bounding box center [476, 167] width 89 height 11
checkbox input "true"
click at [493, 357] on textarea "Comments" at bounding box center [770, 384] width 692 height 72
click at [969, 363] on textarea "0800 voicemail requesting food supprt. Just started working and moved house so …" at bounding box center [770, 384] width 692 height 72
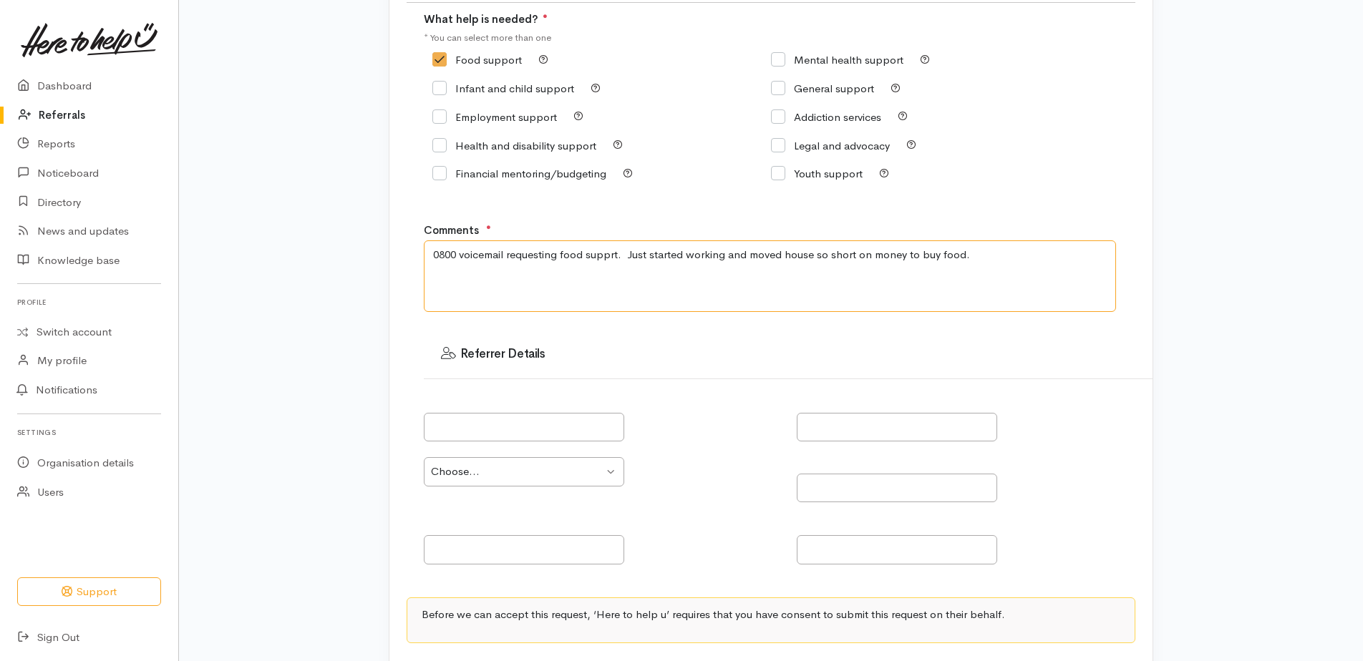
scroll to position [355, 0]
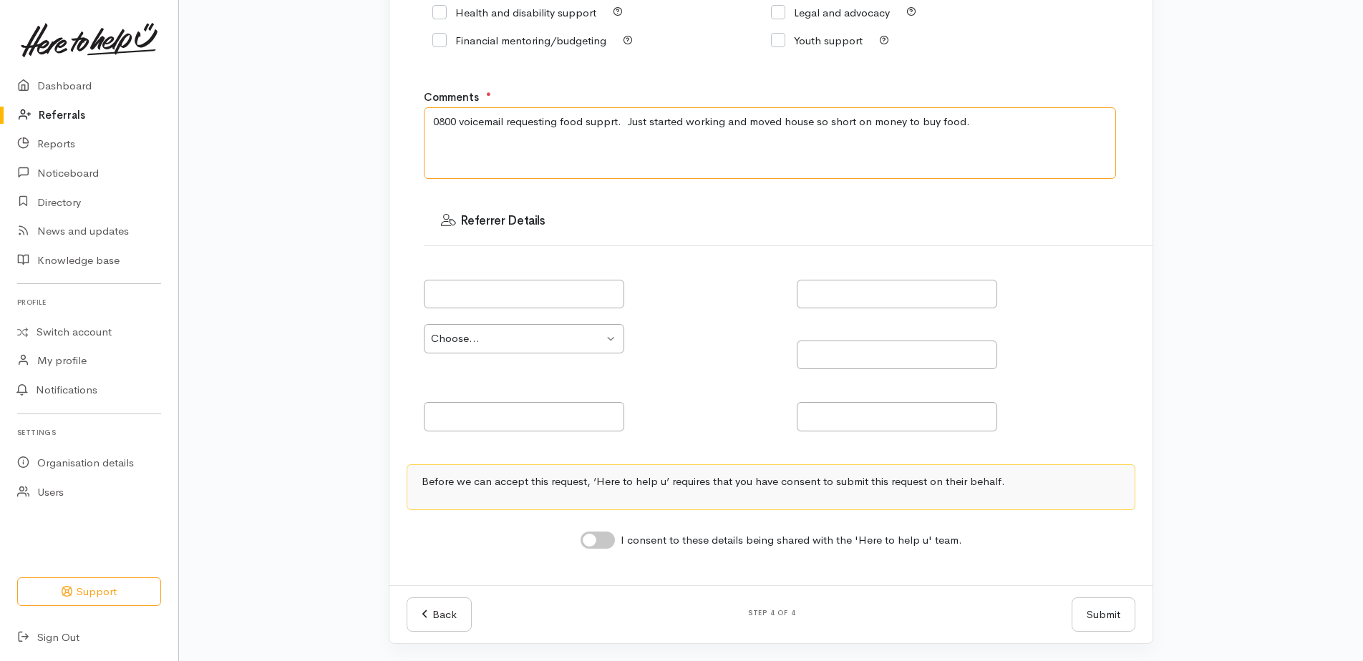
type textarea "0800 voicemail requesting food supprt. Just started working and moved house so …"
click at [595, 536] on input "I consent to these details being shared with the 'Here to help u' team." at bounding box center [597, 540] width 34 height 17
checkbox input "true"
click at [1084, 616] on button "Submit" at bounding box center [1103, 615] width 64 height 35
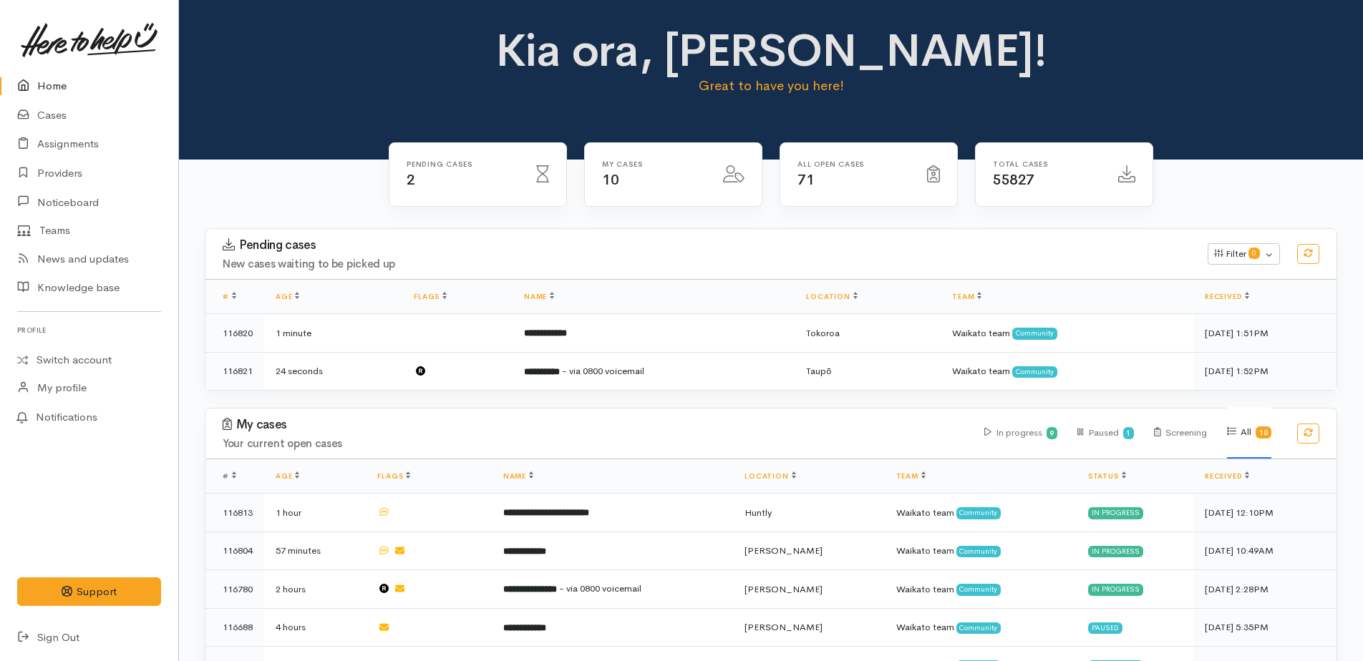
click at [44, 87] on link "Home" at bounding box center [89, 86] width 178 height 29
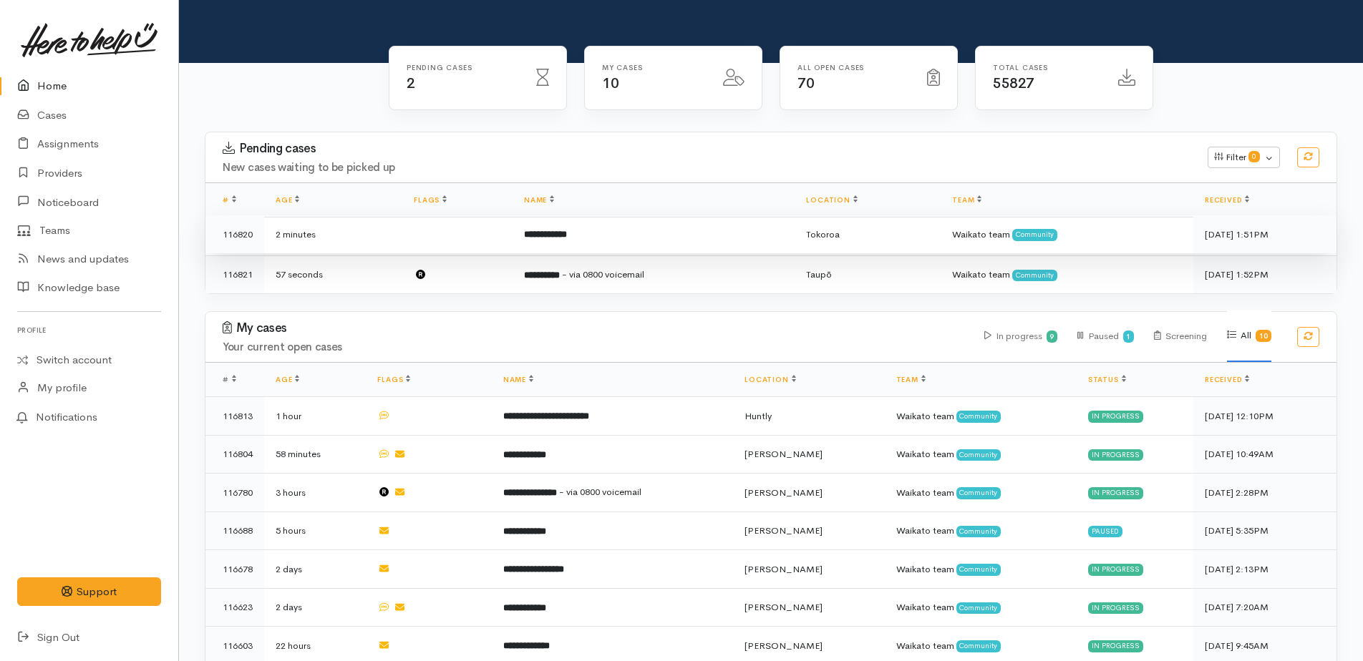
scroll to position [261, 0]
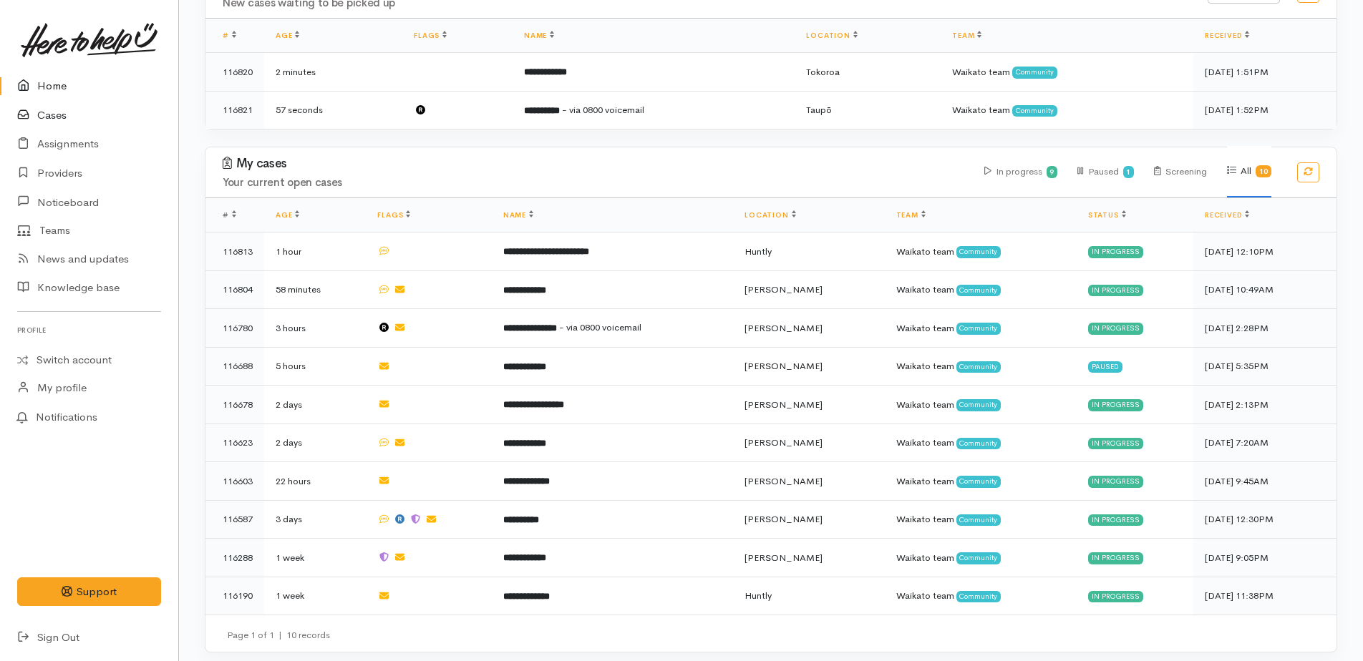
click at [57, 118] on link "Cases" at bounding box center [89, 115] width 178 height 29
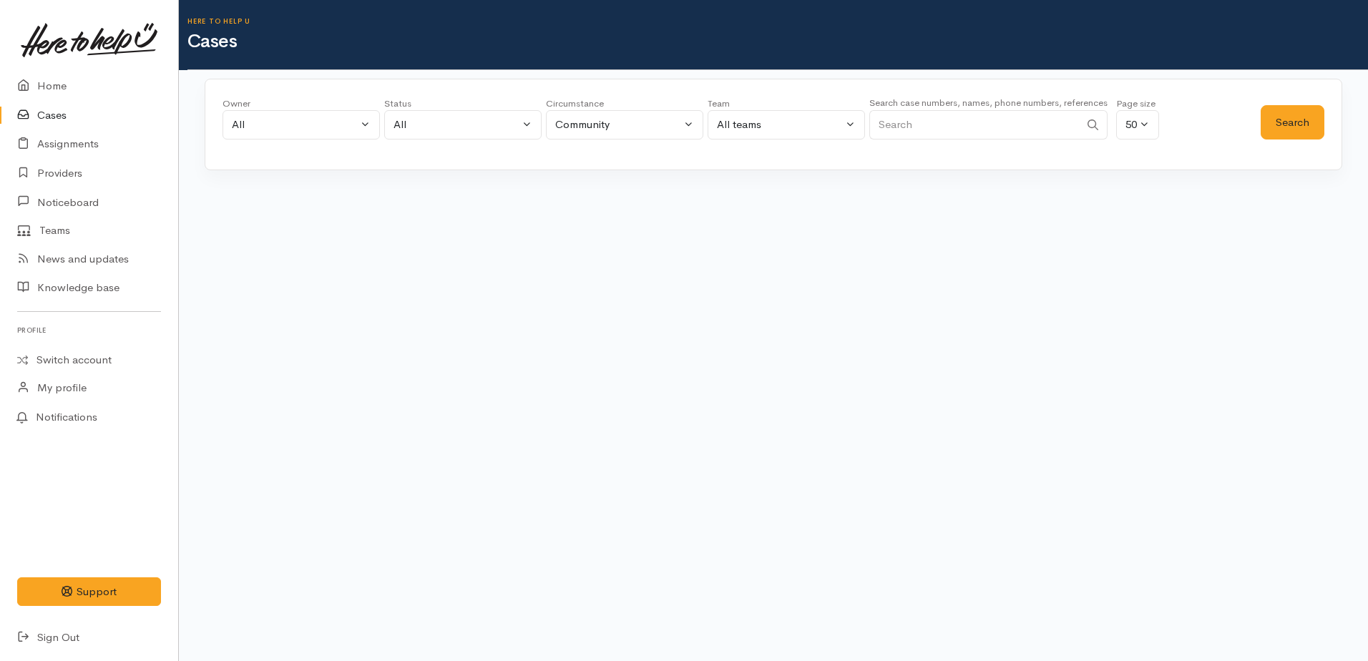
click at [934, 130] on input "Search" at bounding box center [975, 124] width 210 height 29
type input "meeah"
click at [1278, 125] on button "Search" at bounding box center [1293, 122] width 64 height 35
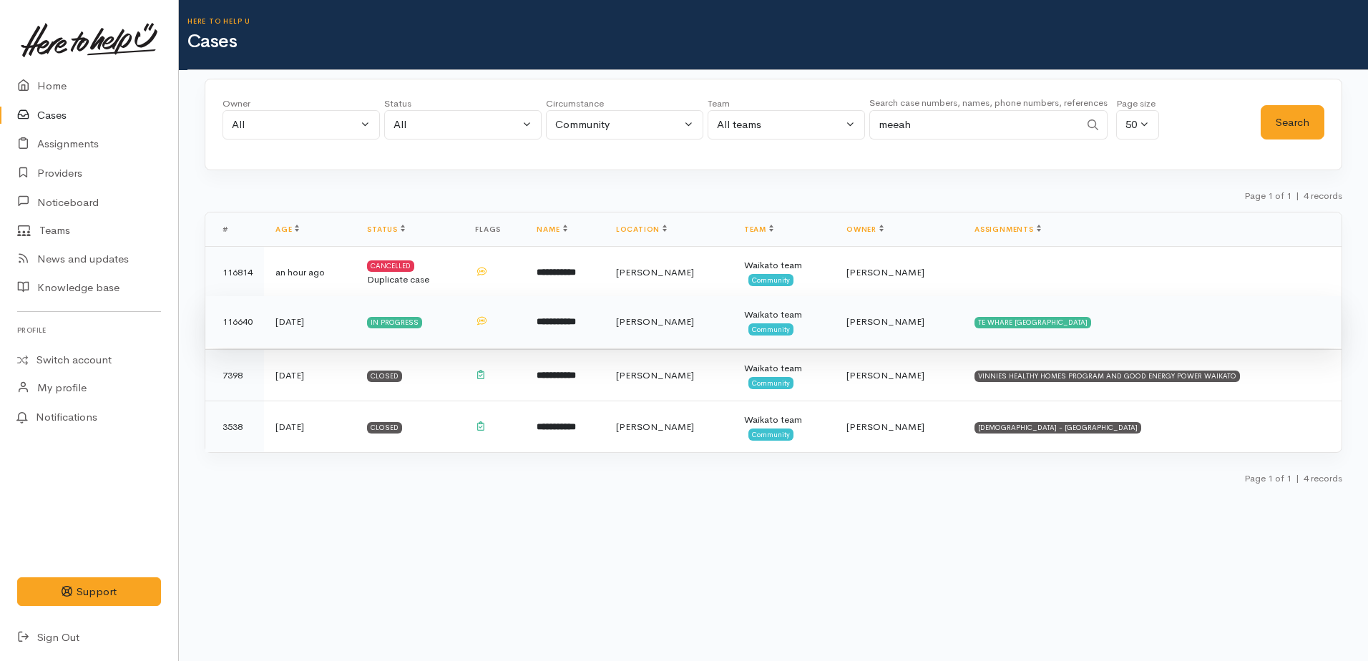
click at [575, 318] on b "**********" at bounding box center [556, 321] width 39 height 9
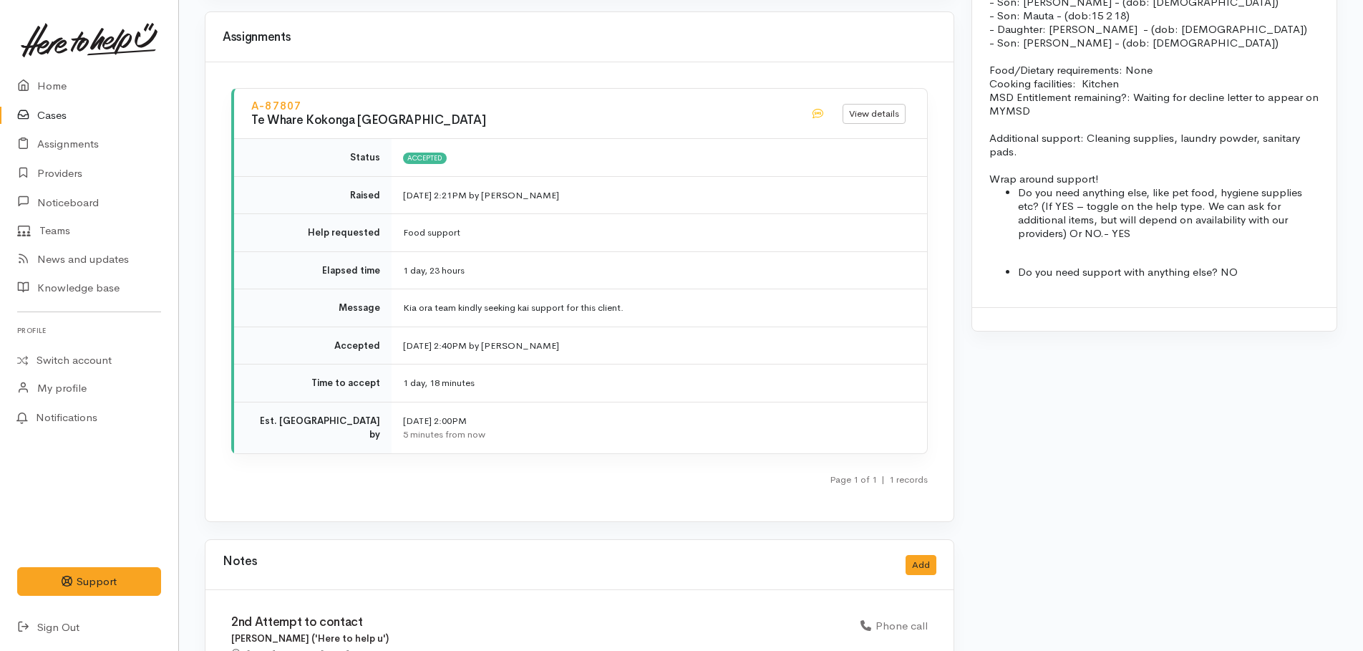
scroll to position [1431, 0]
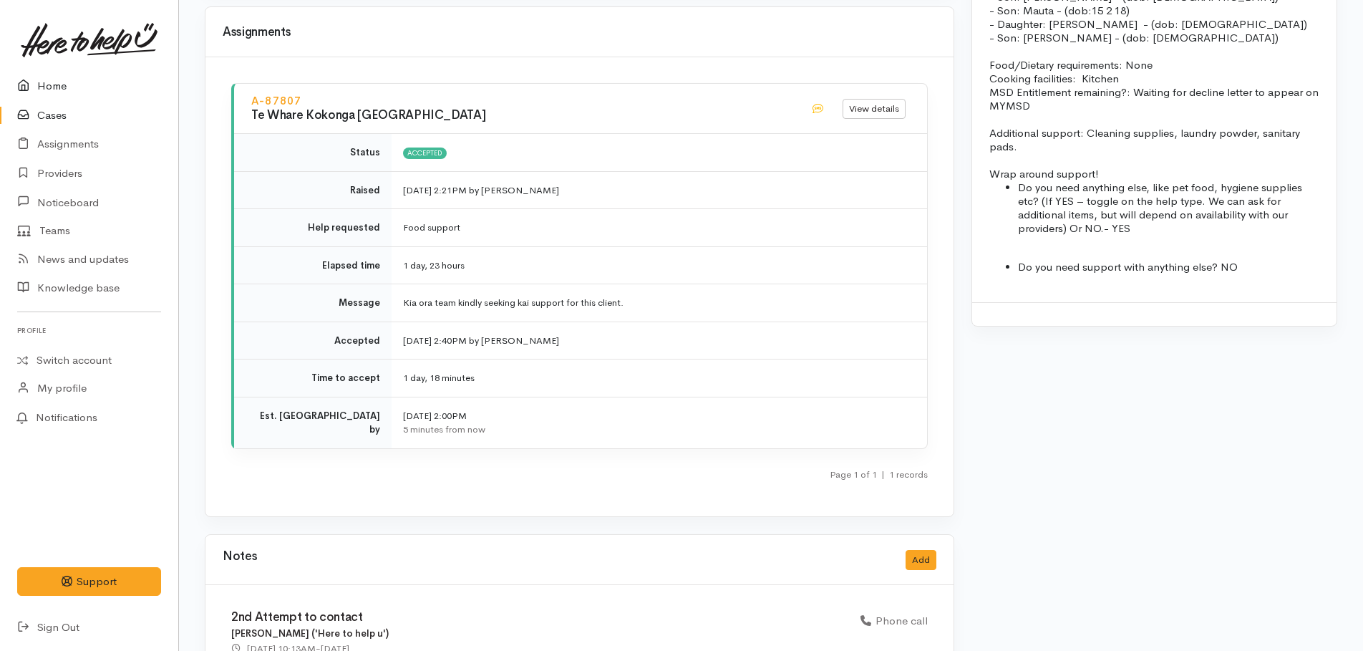
click at [49, 84] on link "Home" at bounding box center [89, 86] width 178 height 29
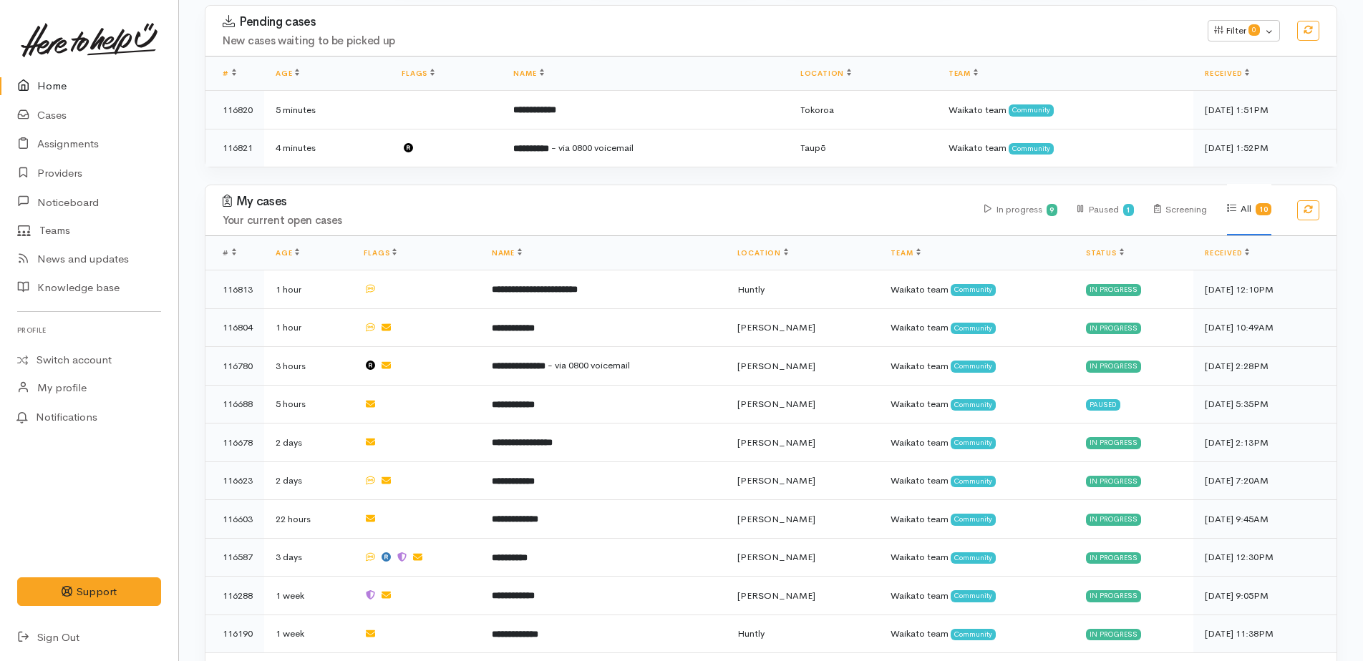
scroll to position [261, 0]
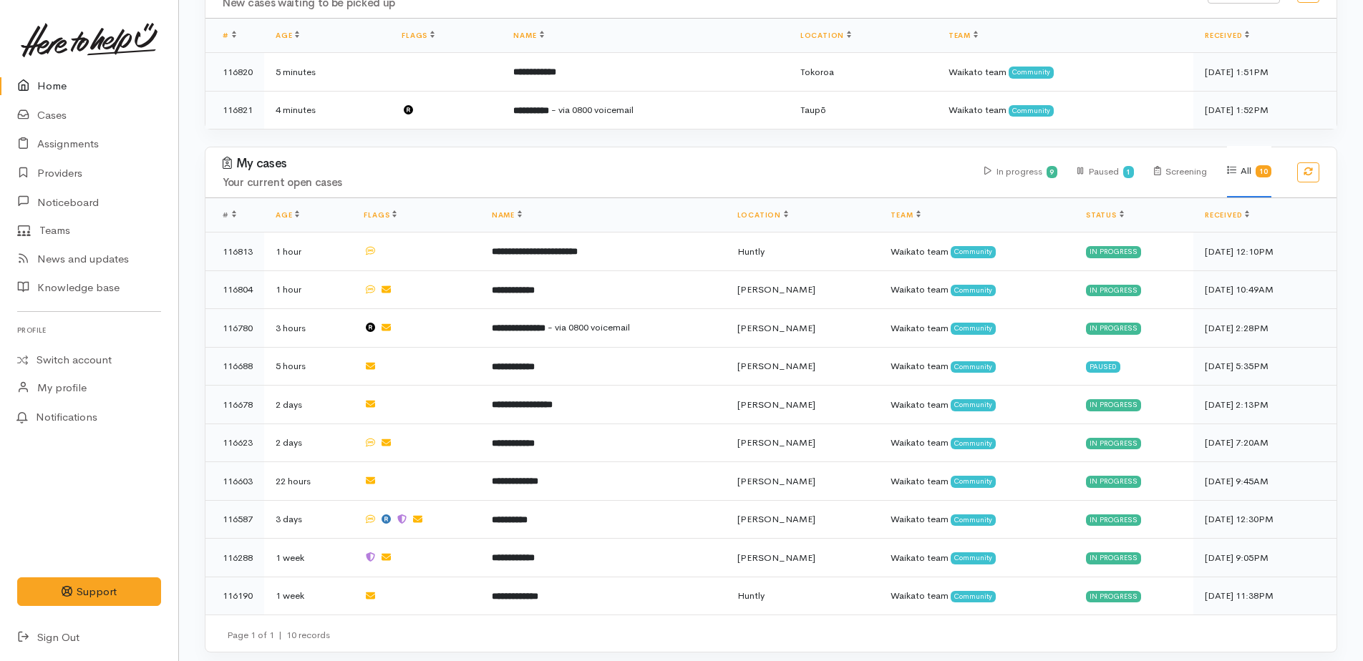
click at [44, 87] on link "Home" at bounding box center [89, 86] width 178 height 29
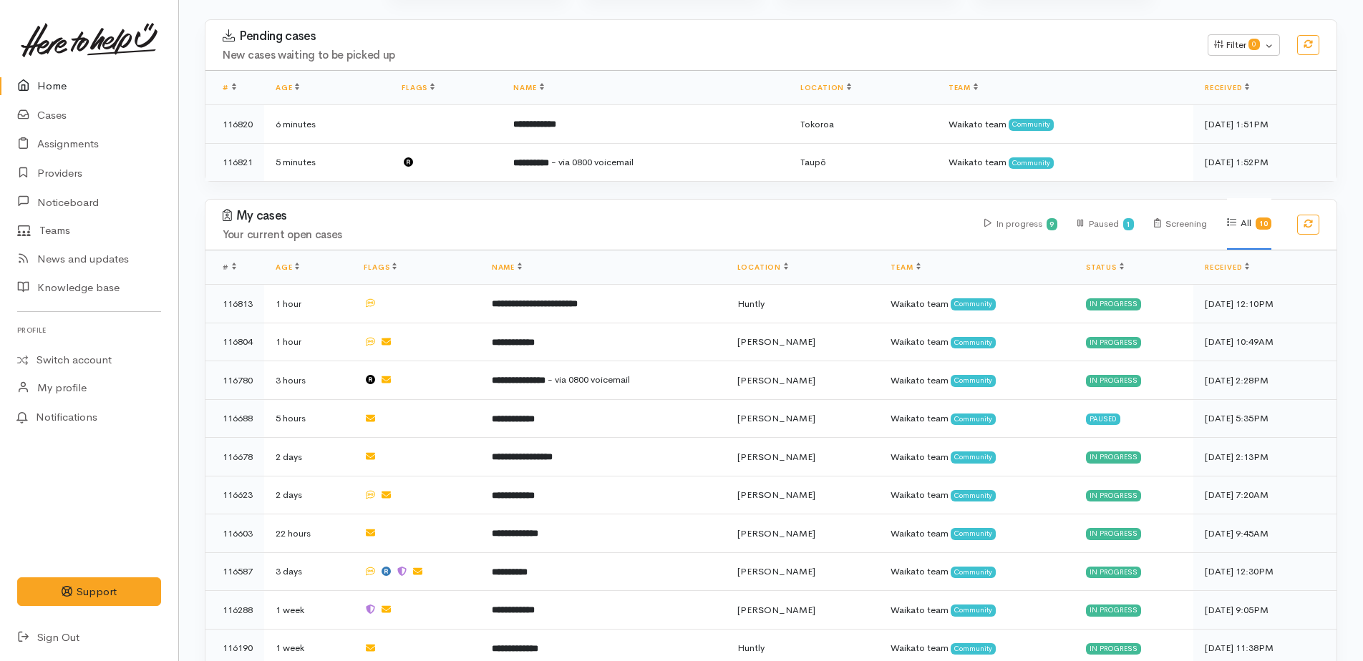
scroll to position [261, 0]
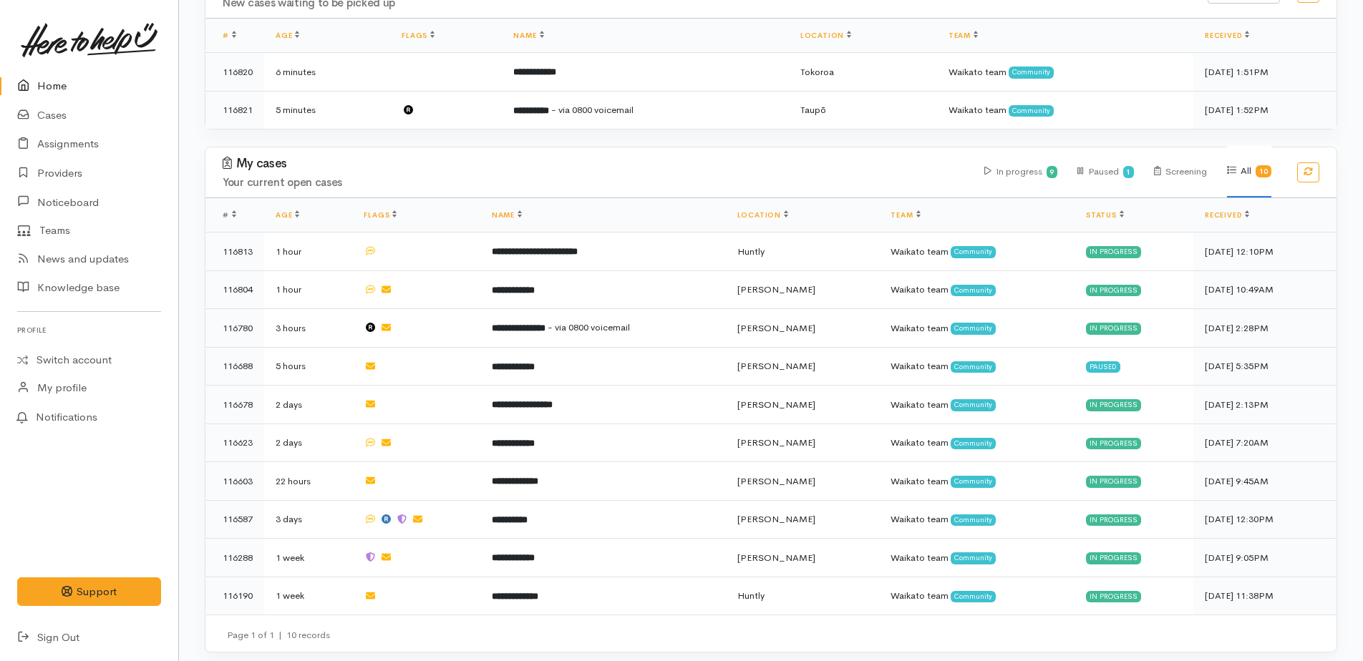
click at [37, 84] on link "Home" at bounding box center [89, 86] width 178 height 29
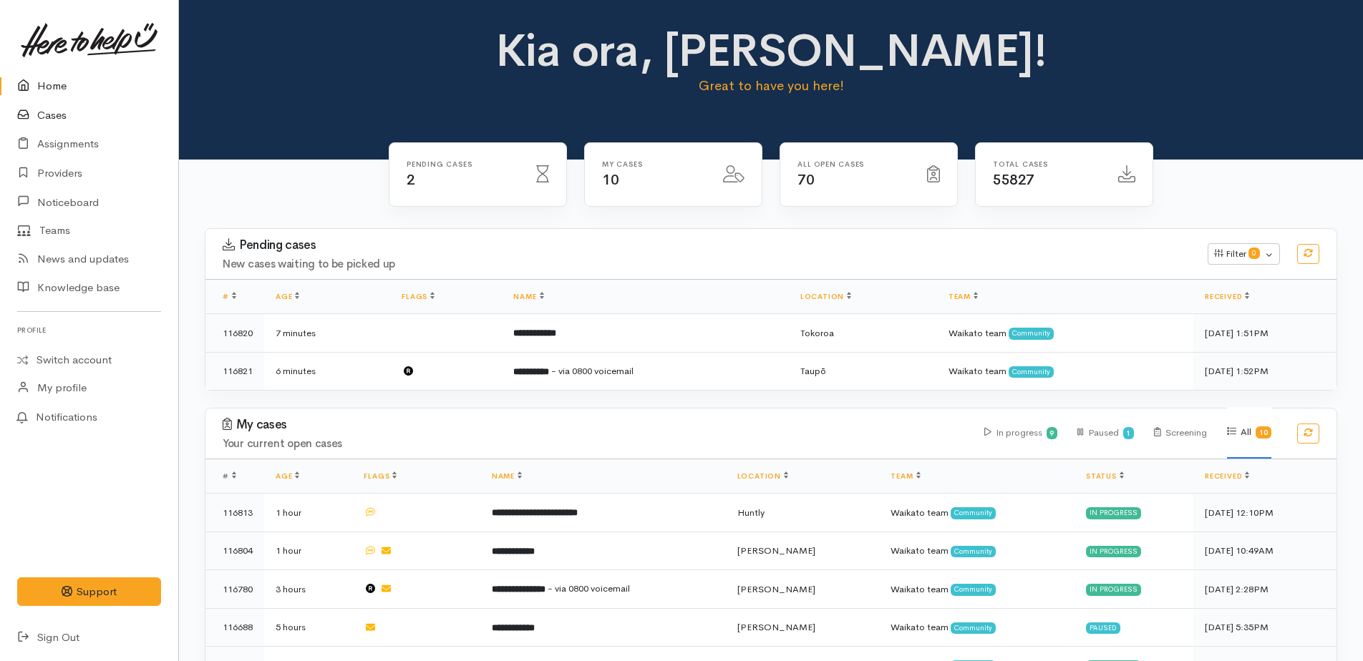
click at [55, 116] on link "Cases" at bounding box center [89, 115] width 178 height 29
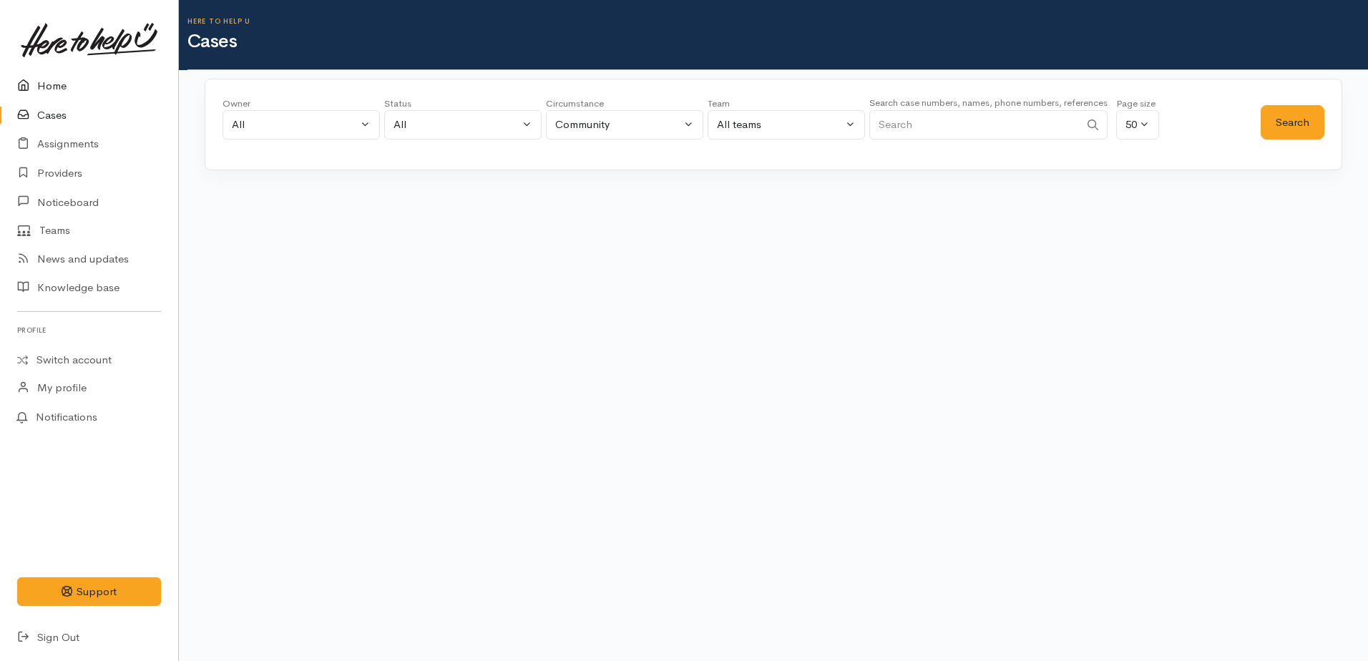
click at [52, 85] on link "Home" at bounding box center [89, 86] width 178 height 29
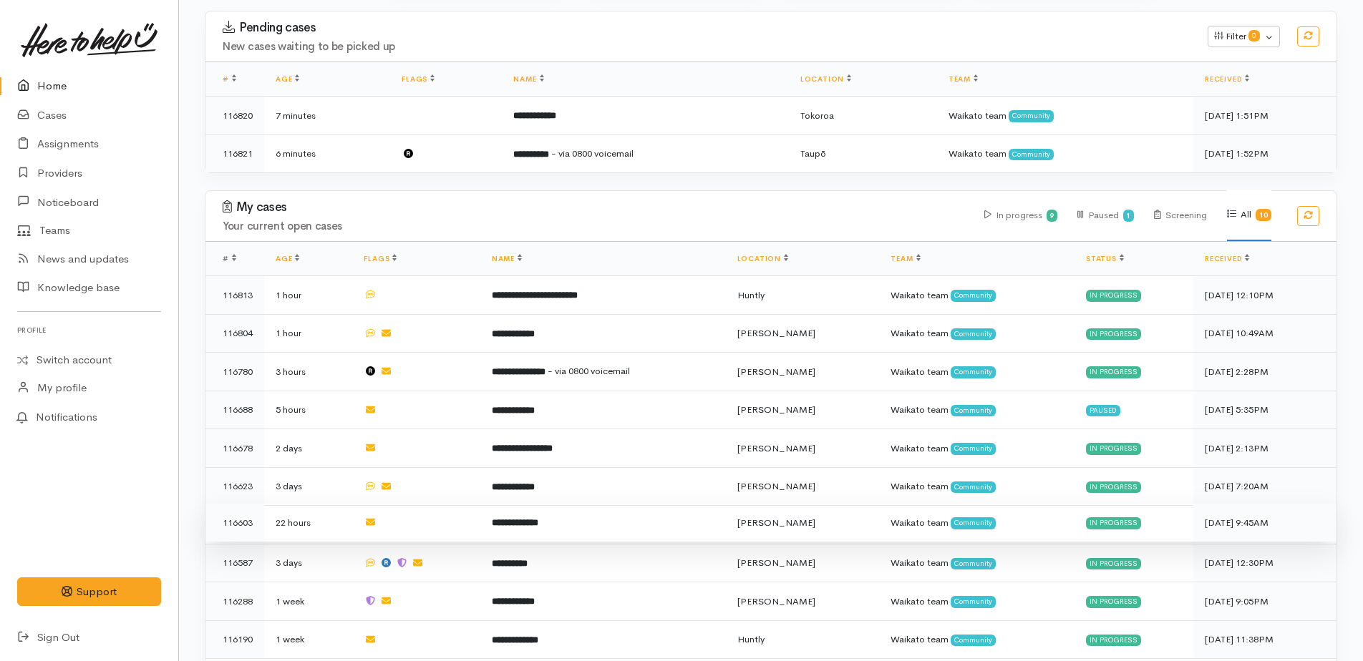
scroll to position [261, 0]
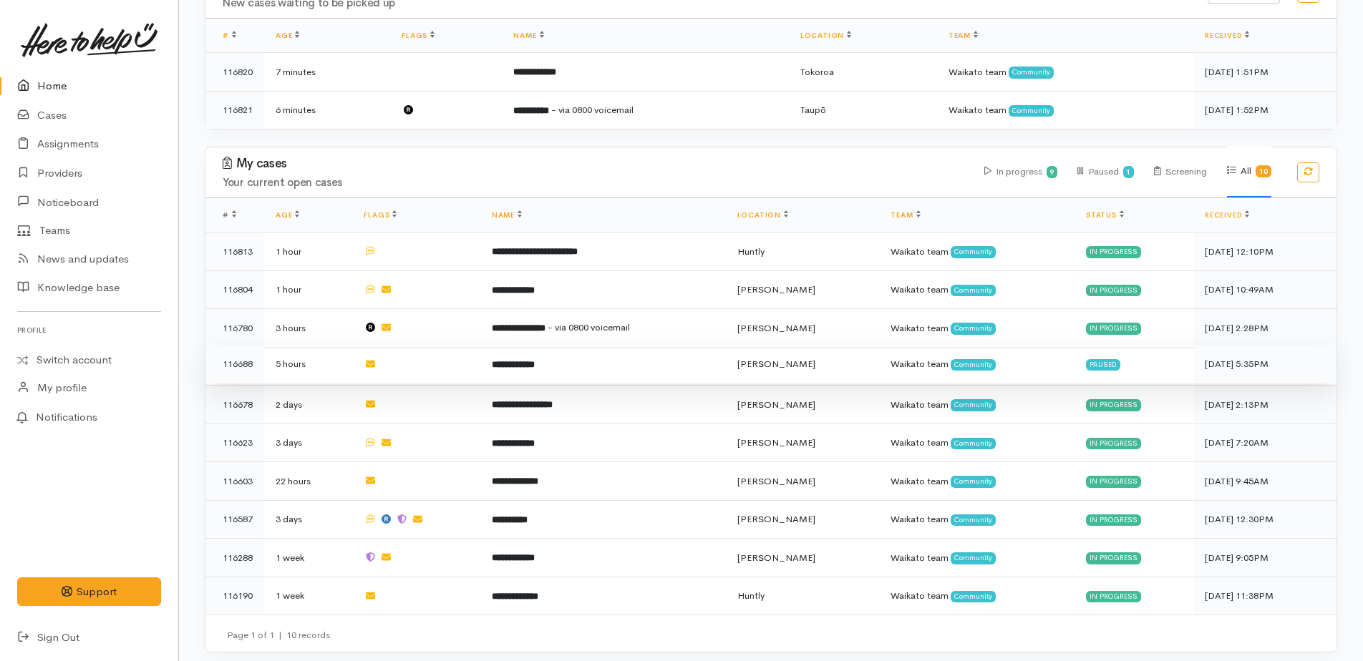
click at [522, 360] on b "**********" at bounding box center [513, 364] width 43 height 9
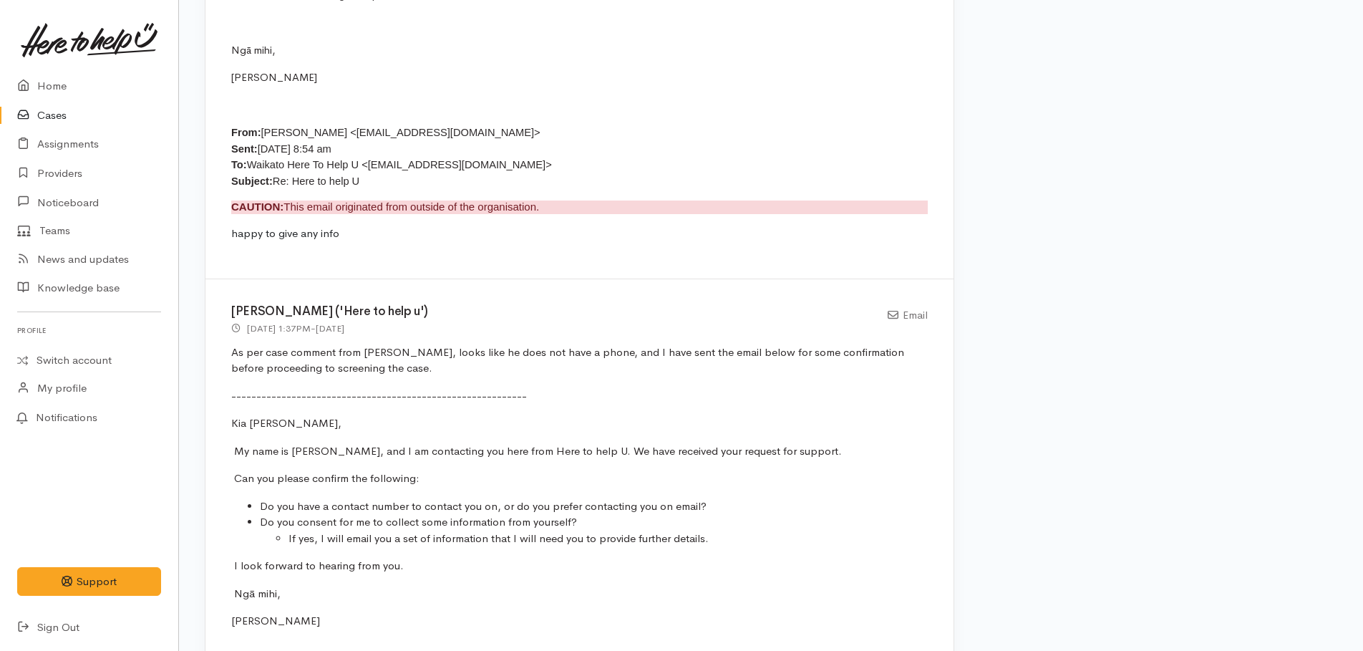
scroll to position [2393, 0]
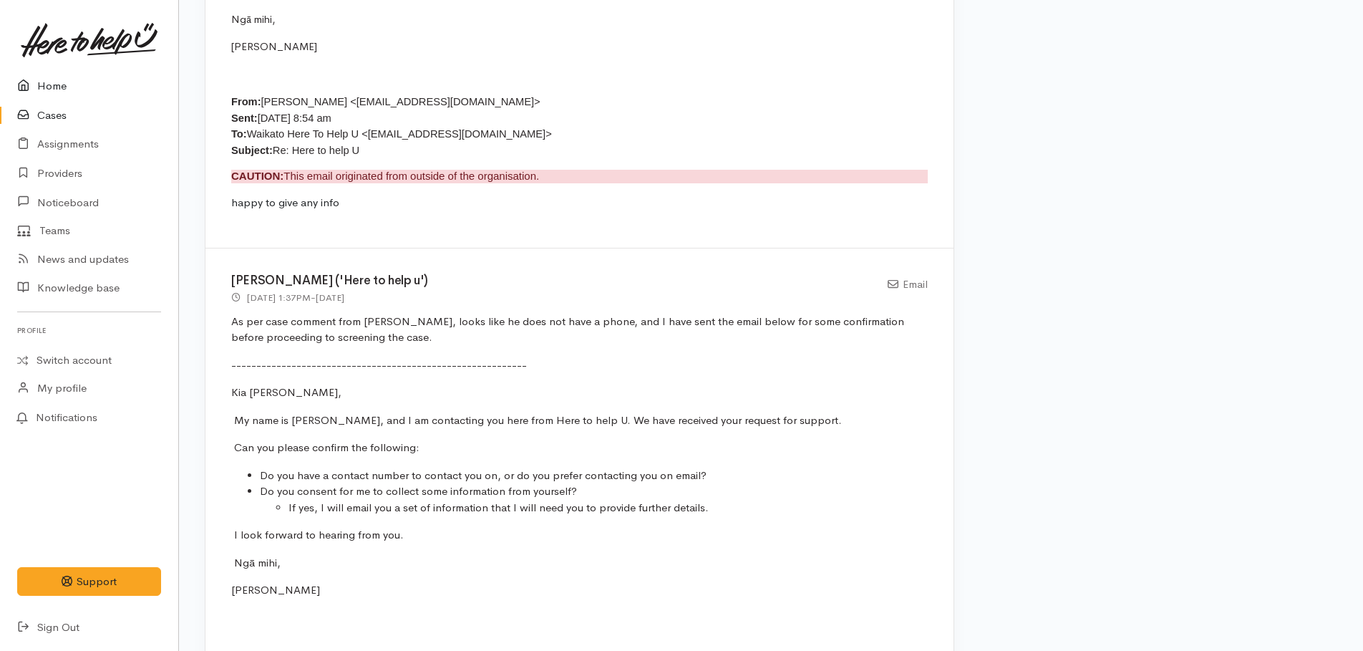
click at [58, 89] on link "Home" at bounding box center [89, 86] width 178 height 29
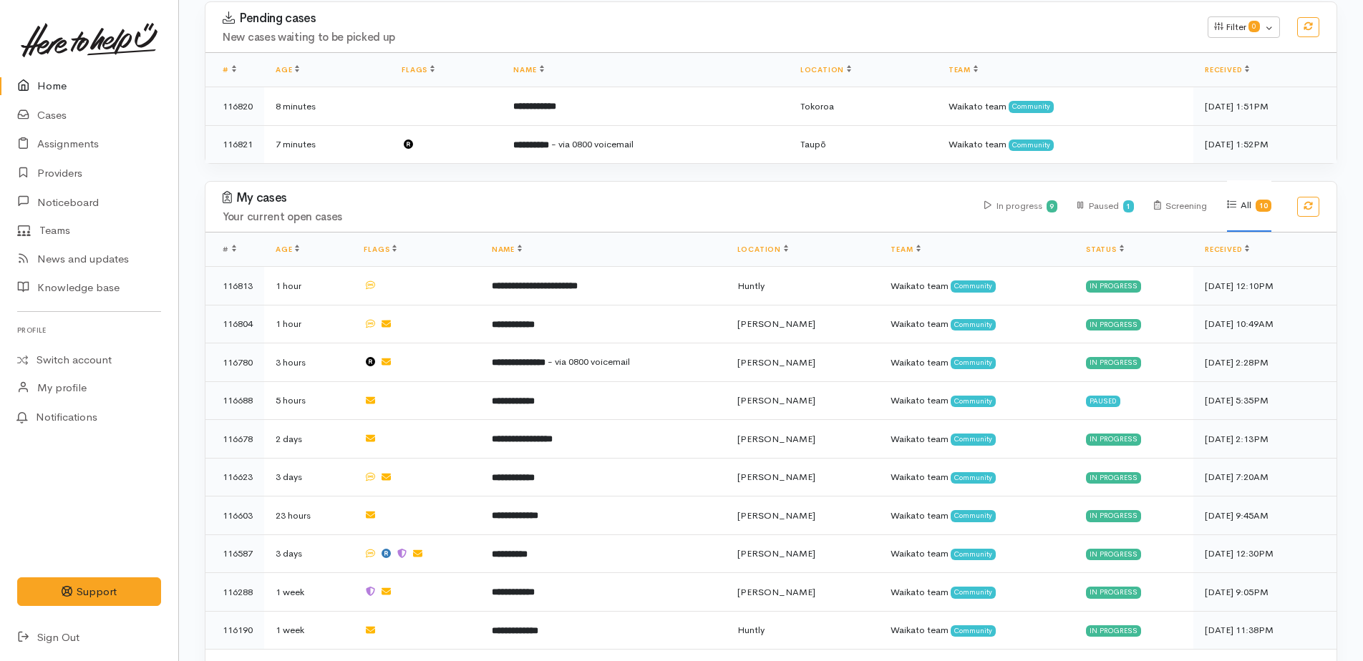
scroll to position [261, 0]
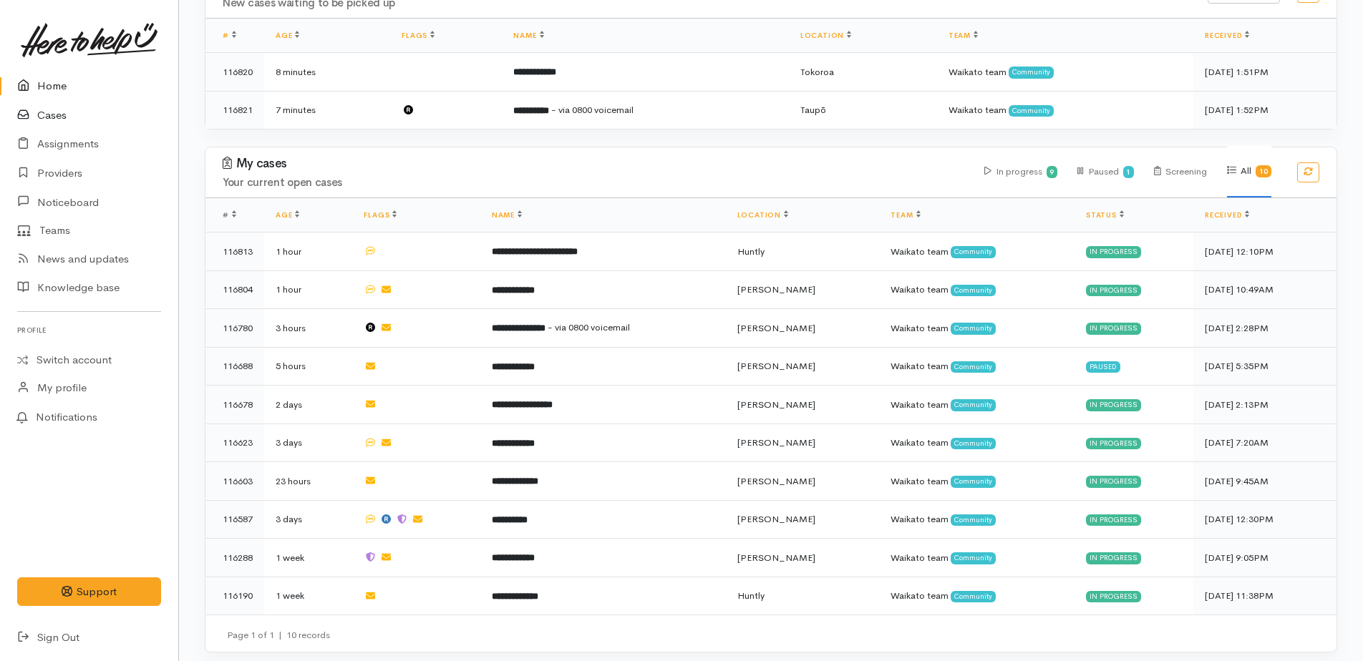
click at [61, 112] on link "Cases" at bounding box center [89, 115] width 178 height 29
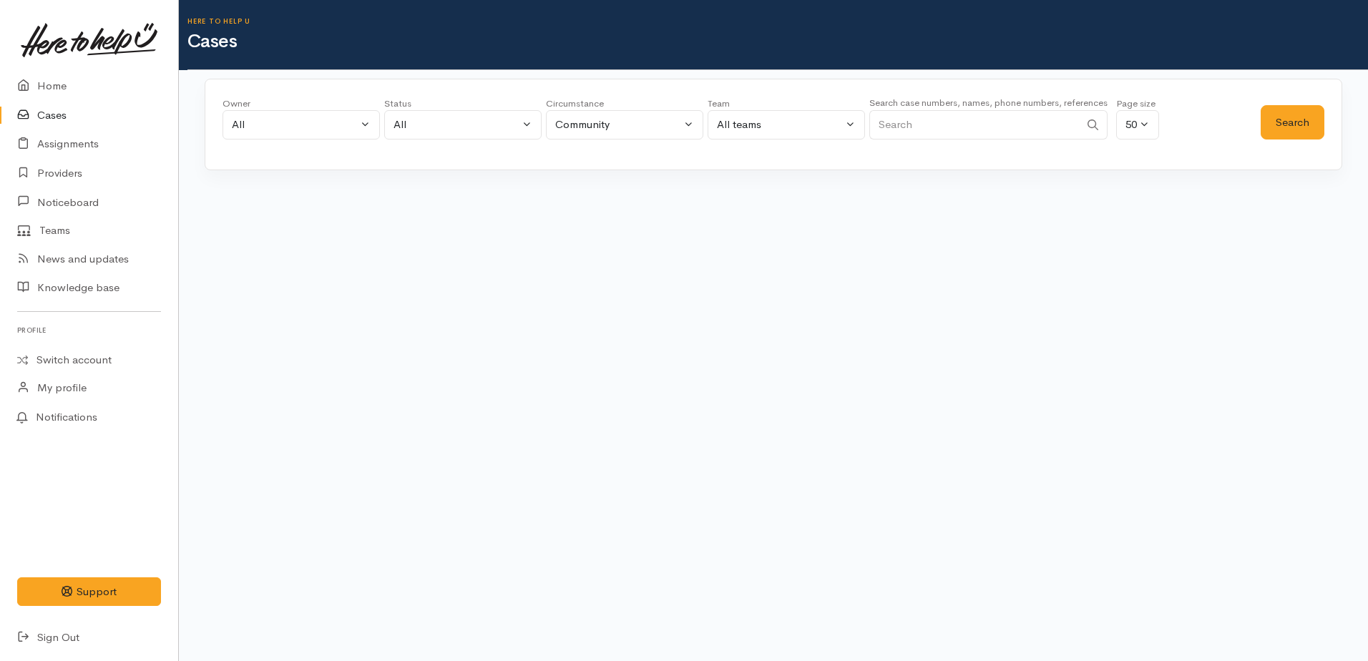
click at [895, 129] on input "Search" at bounding box center [975, 124] width 210 height 29
type input "[PERSON_NAME]"
click at [1296, 120] on button "Search" at bounding box center [1293, 122] width 64 height 35
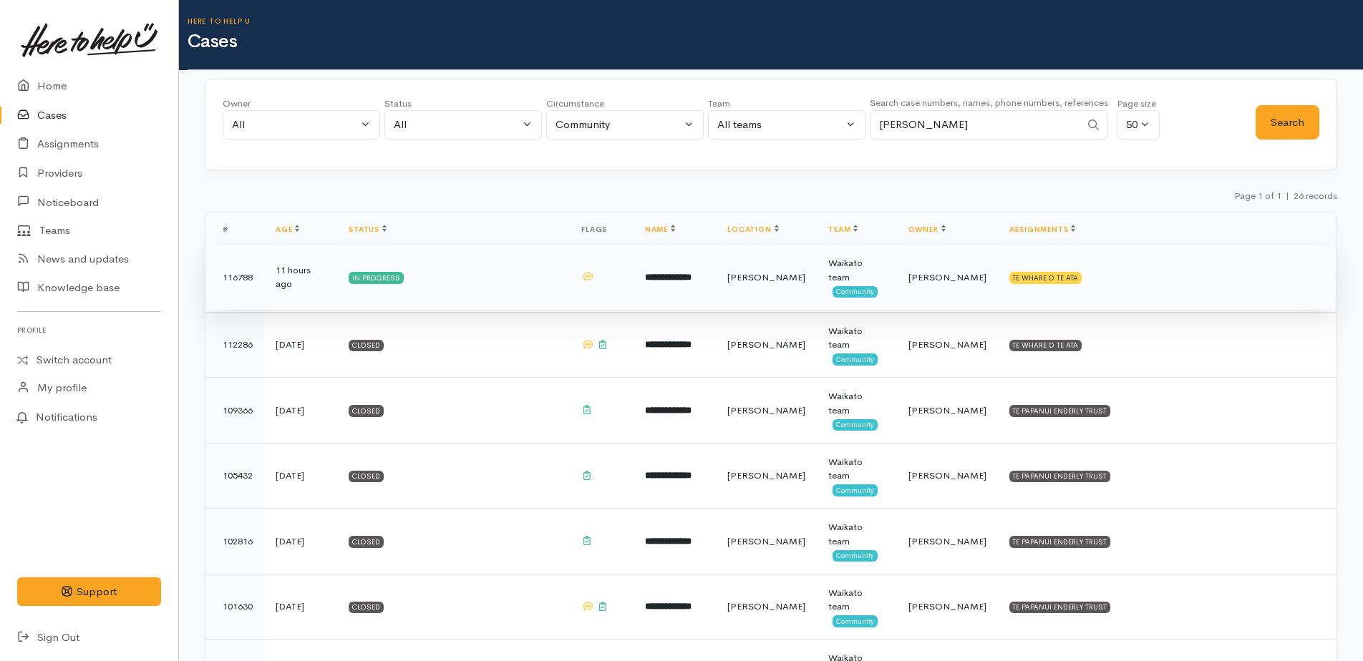
click at [691, 278] on b "**********" at bounding box center [668, 277] width 47 height 9
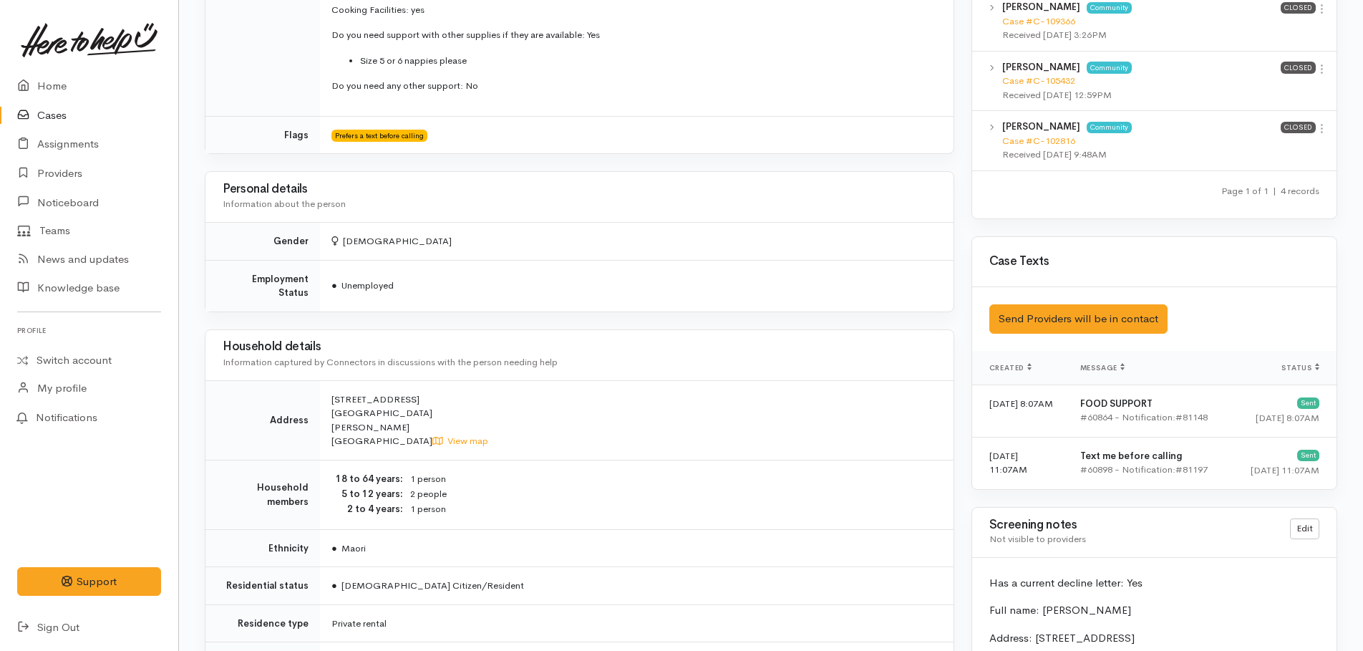
scroll to position [930, 0]
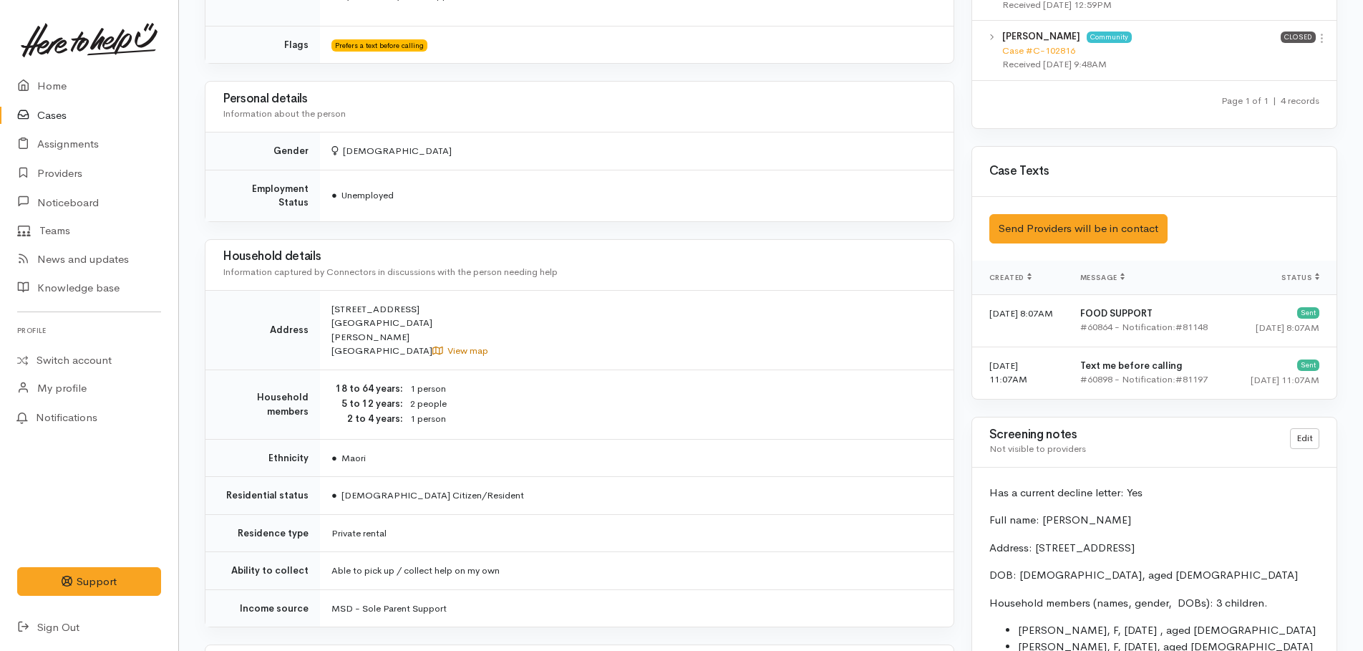
click at [436, 344] on link "View map" at bounding box center [460, 350] width 56 height 12
click at [52, 82] on link "Home" at bounding box center [89, 86] width 178 height 29
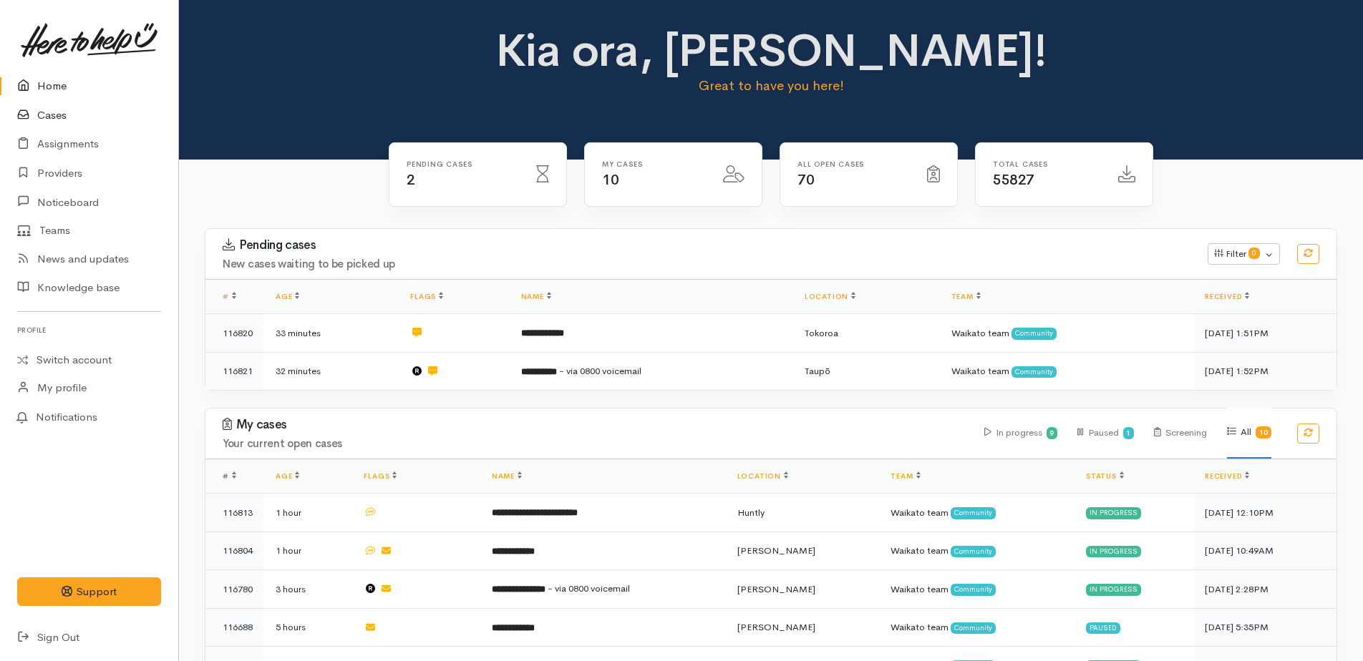
drag, startPoint x: 52, startPoint y: 112, endPoint x: 61, endPoint y: 112, distance: 9.3
click at [52, 112] on link "Cases" at bounding box center [89, 115] width 178 height 29
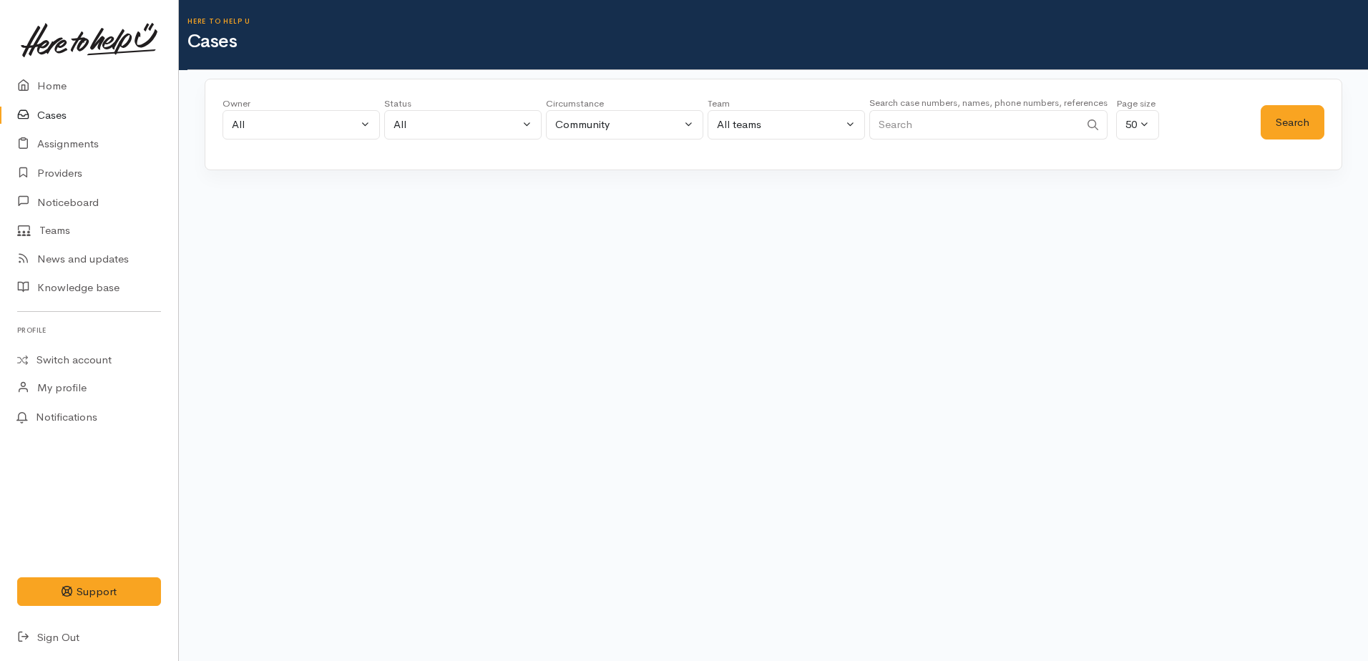
paste input "[PHONE_NUMBER]"
type input "[PHONE_NUMBER]"
click at [1299, 110] on button "Search" at bounding box center [1293, 122] width 64 height 35
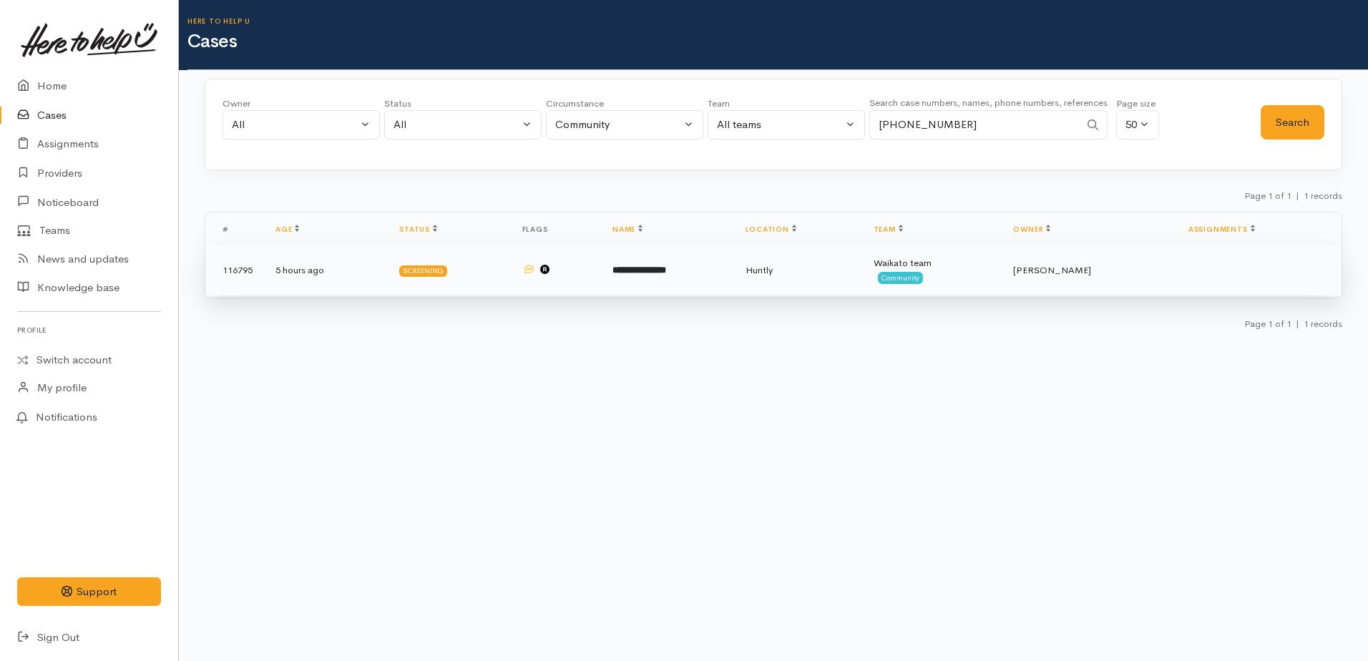
click at [236, 269] on td "116795" at bounding box center [234, 271] width 59 height 52
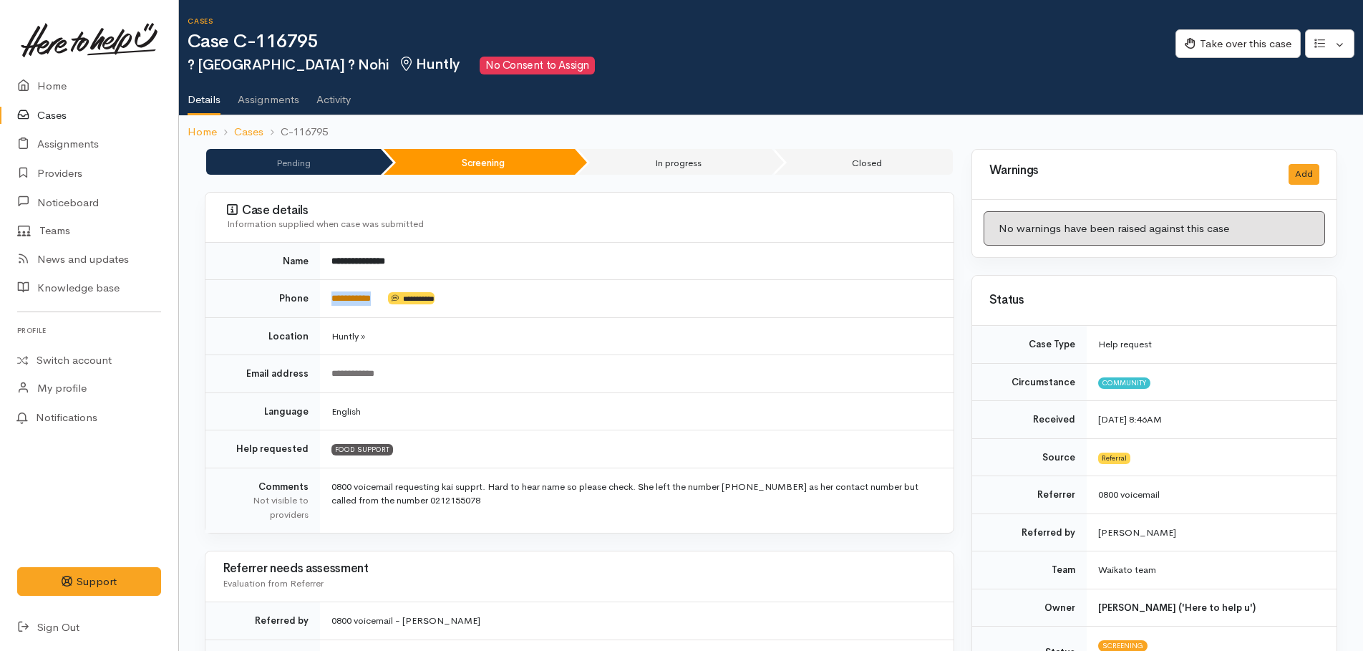
drag, startPoint x: 395, startPoint y: 290, endPoint x: 331, endPoint y: 296, distance: 64.0
click at [331, 296] on td "**********" at bounding box center [636, 299] width 633 height 38
drag, startPoint x: 331, startPoint y: 296, endPoint x: 339, endPoint y: 298, distance: 7.7
drag, startPoint x: 339, startPoint y: 298, endPoint x: 643, endPoint y: 243, distance: 309.3
click at [695, 338] on td "Huntly »" at bounding box center [636, 336] width 633 height 38
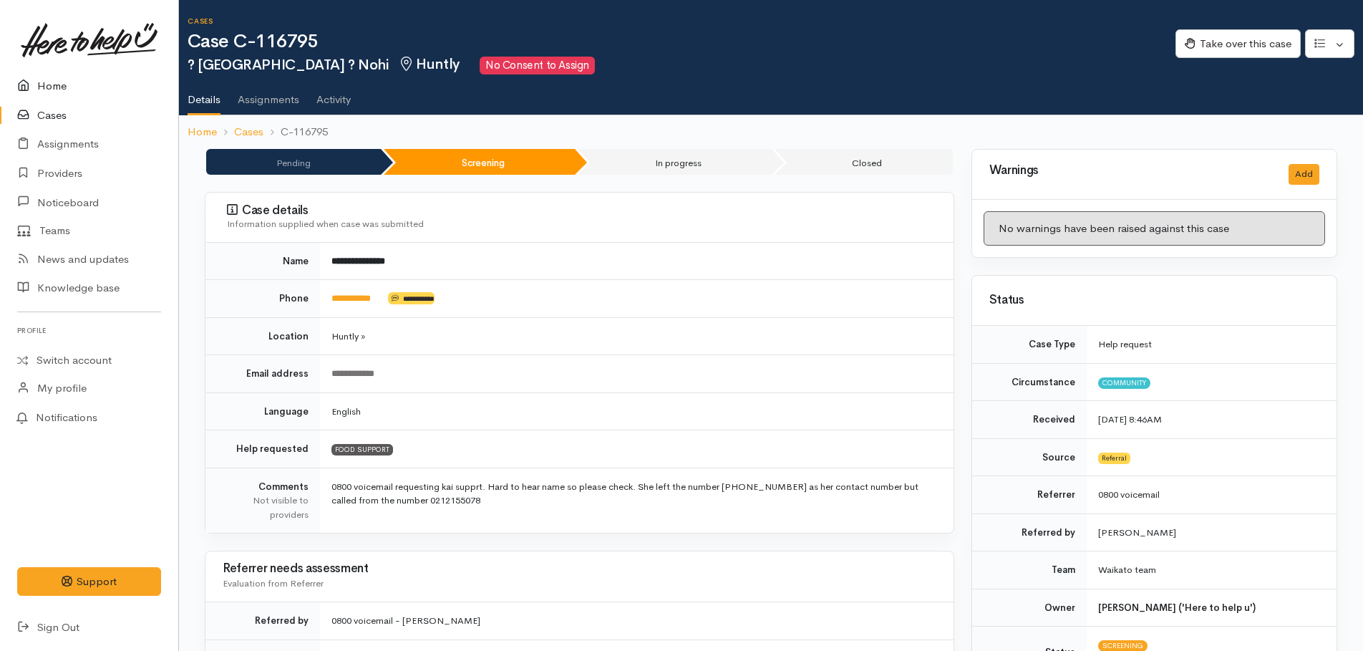
click at [49, 87] on link "Home" at bounding box center [89, 86] width 178 height 29
